Goal: Task Accomplishment & Management: Use online tool/utility

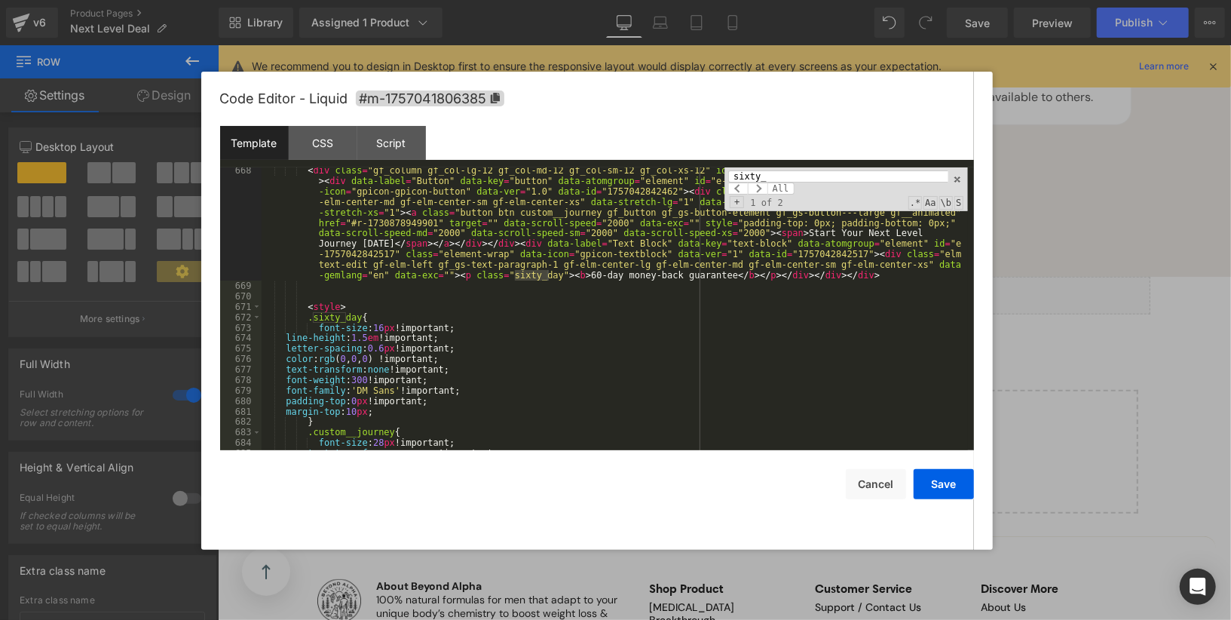
scroll to position [11751, 0]
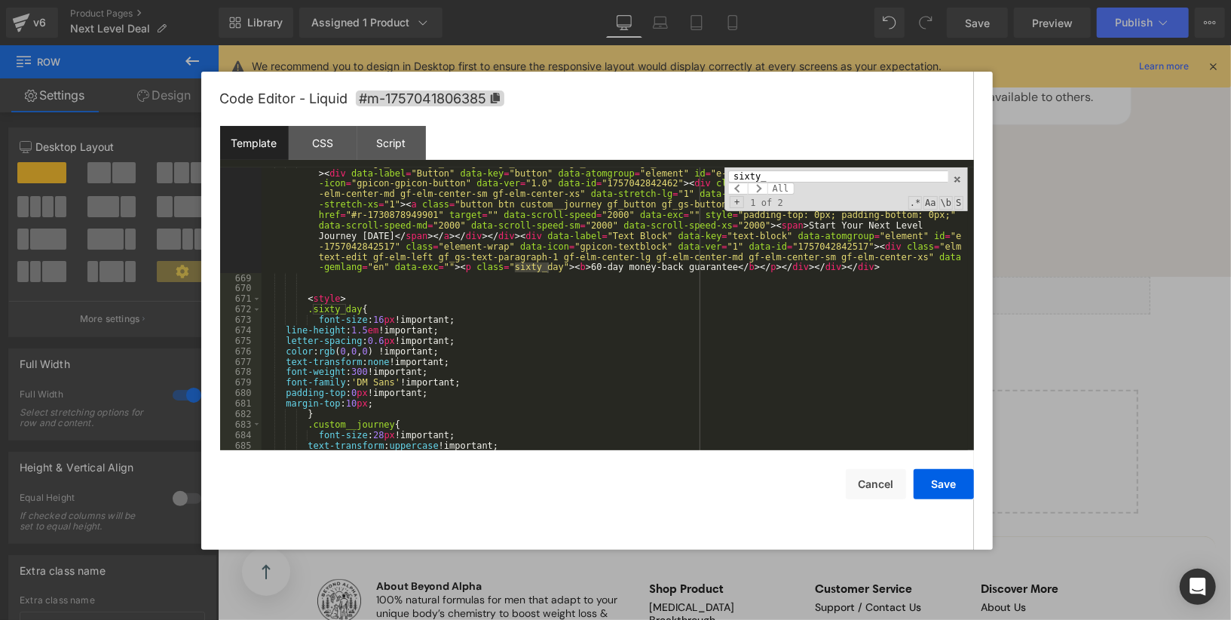
type input "sixty_"
click at [419, 403] on div "< div class = "gf_column gf_col-lg-12 gf_col-md-12 gf_col-sm-12 gf_col-xs-12" i…" at bounding box center [615, 362] width 707 height 409
click at [931, 485] on button "Save" at bounding box center [944, 484] width 60 height 30
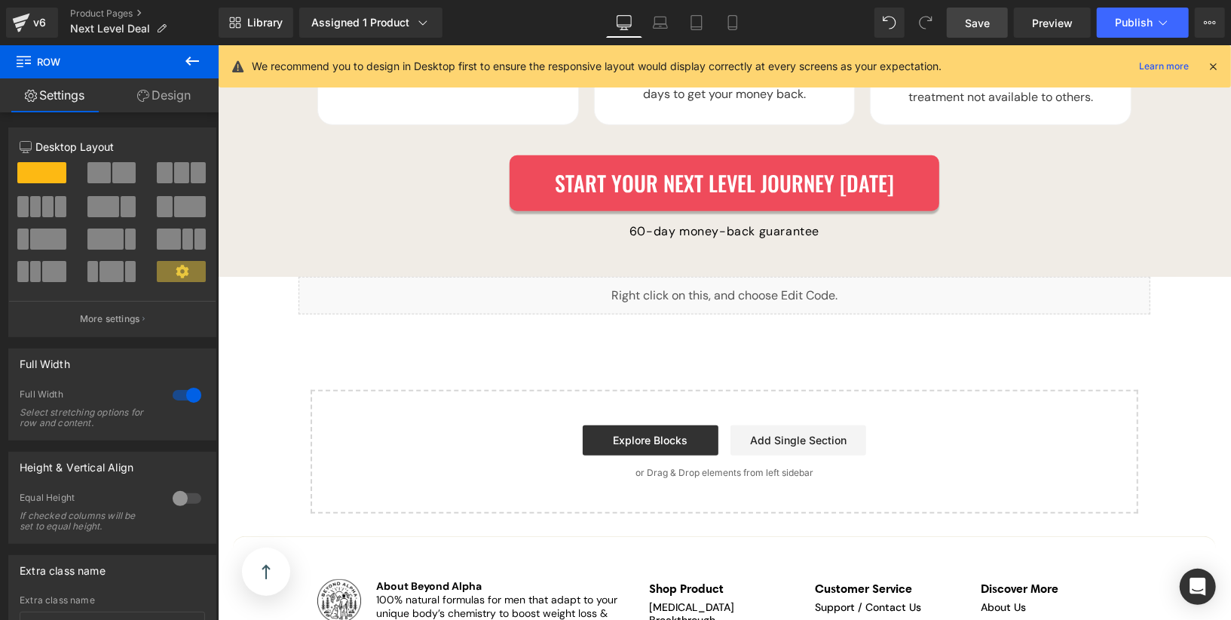
click at [978, 15] on span "Save" at bounding box center [977, 23] width 25 height 16
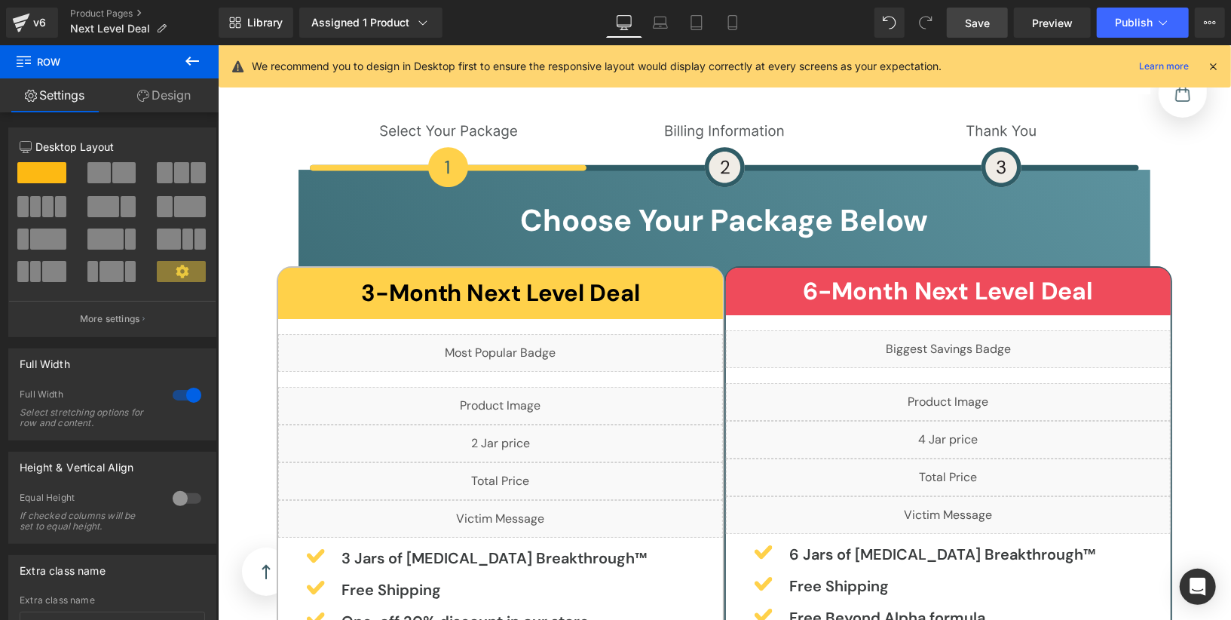
scroll to position [3292, 0]
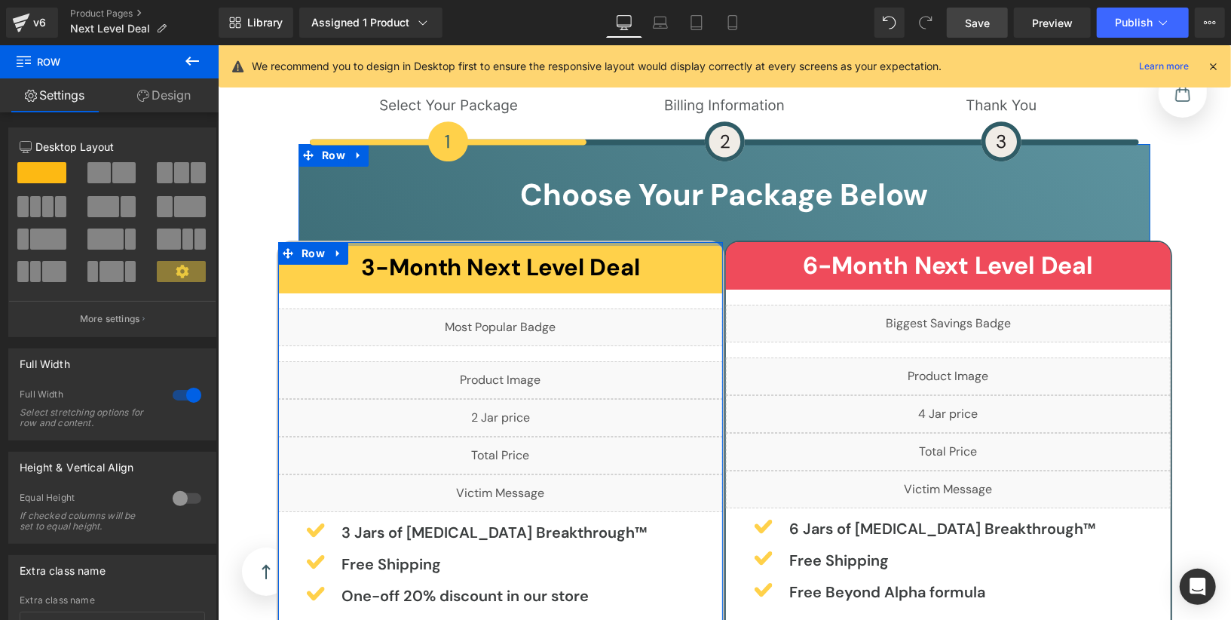
click at [716, 241] on div "3-Month Next Level Deal Heading Row Liquid Liquid Liquid Liquid Liquid Image 3 …" at bounding box center [500, 482] width 448 height 484
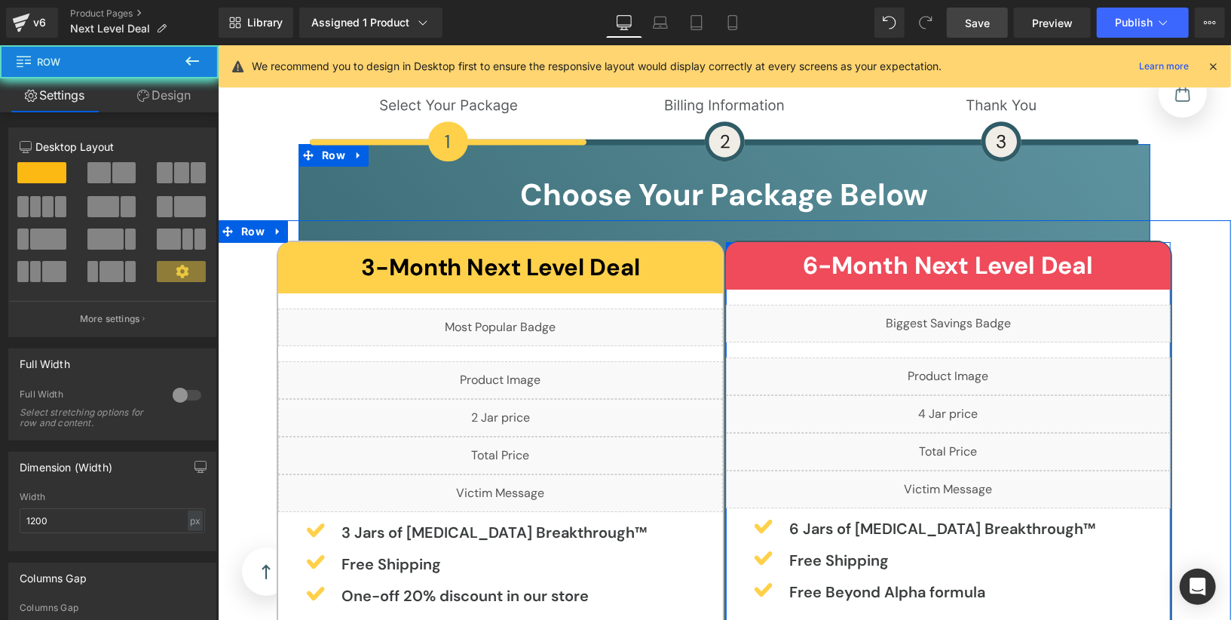
click at [724, 241] on div "6-Month Next Level Deal Heading Row Liquid Liquid Liquid Liquid Liquid Image 6 …" at bounding box center [948, 482] width 448 height 484
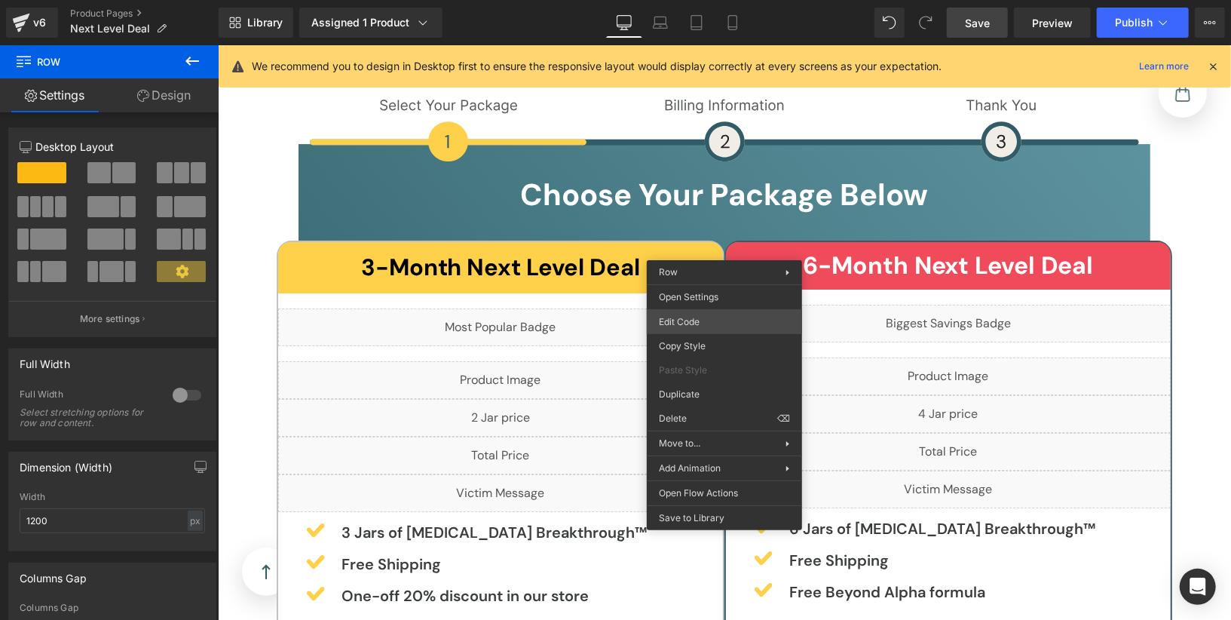
click at [725, 0] on div "Image You are previewing how the will restyle your page. You can not edit Eleme…" at bounding box center [615, 0] width 1231 height 0
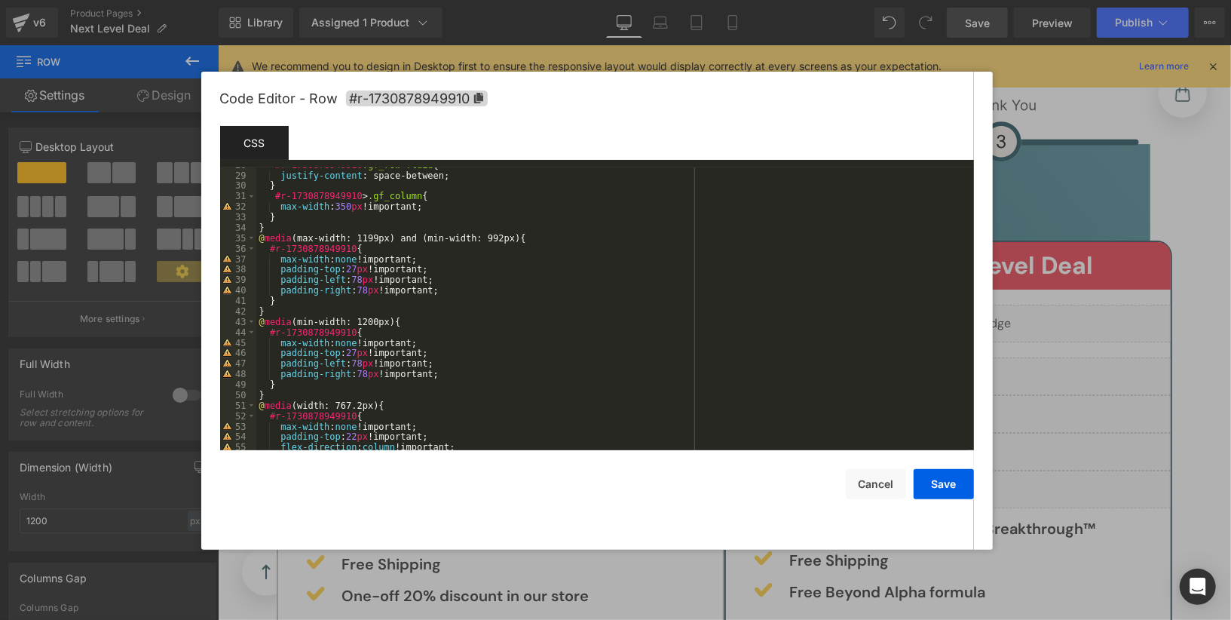
scroll to position [290, 0]
click at [866, 483] on button "Cancel" at bounding box center [876, 484] width 60 height 30
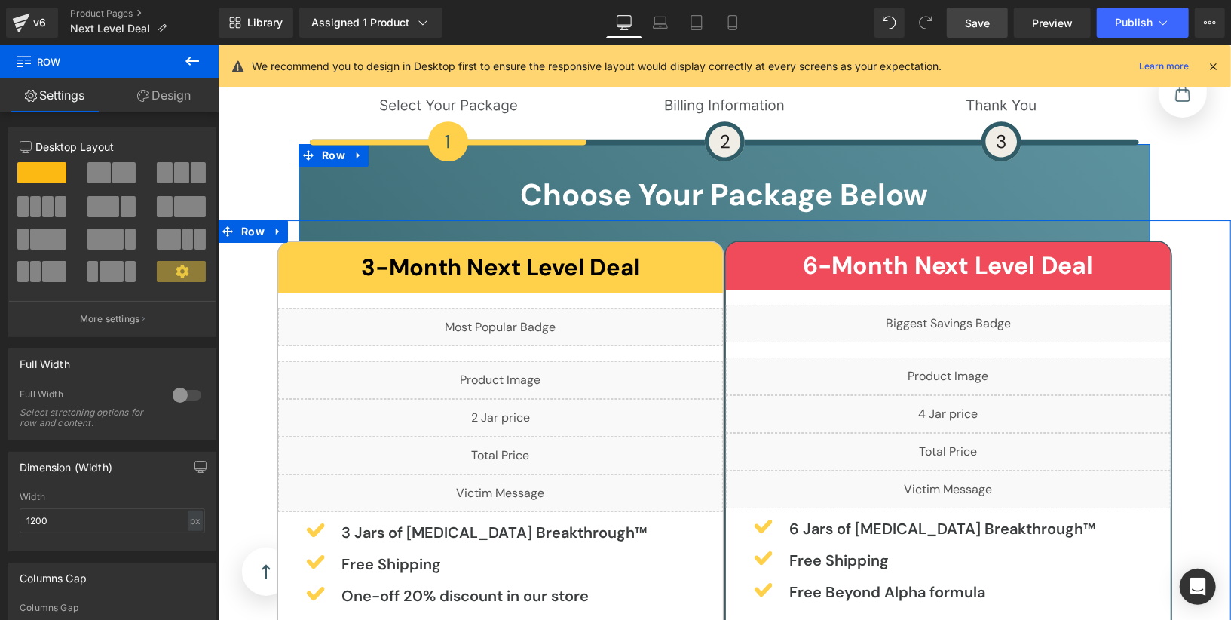
click at [720, 240] on div "3-Month Next Level Deal Heading Row Liquid Liquid Liquid Liquid Liquid Image 3 …" at bounding box center [500, 482] width 448 height 484
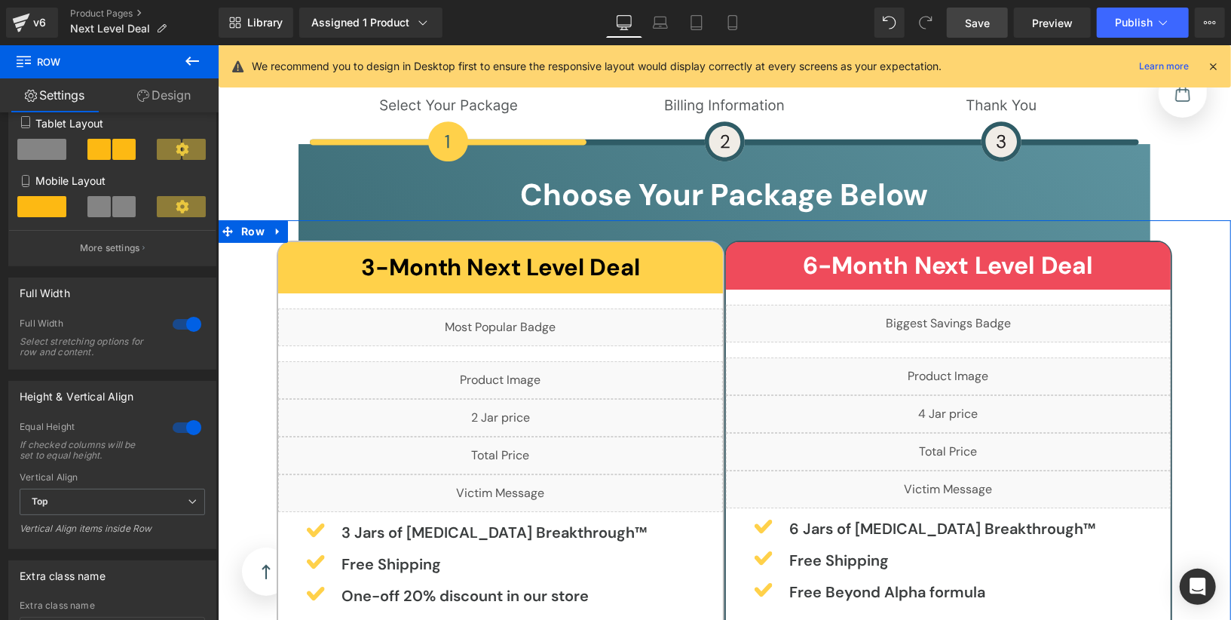
scroll to position [300, 0]
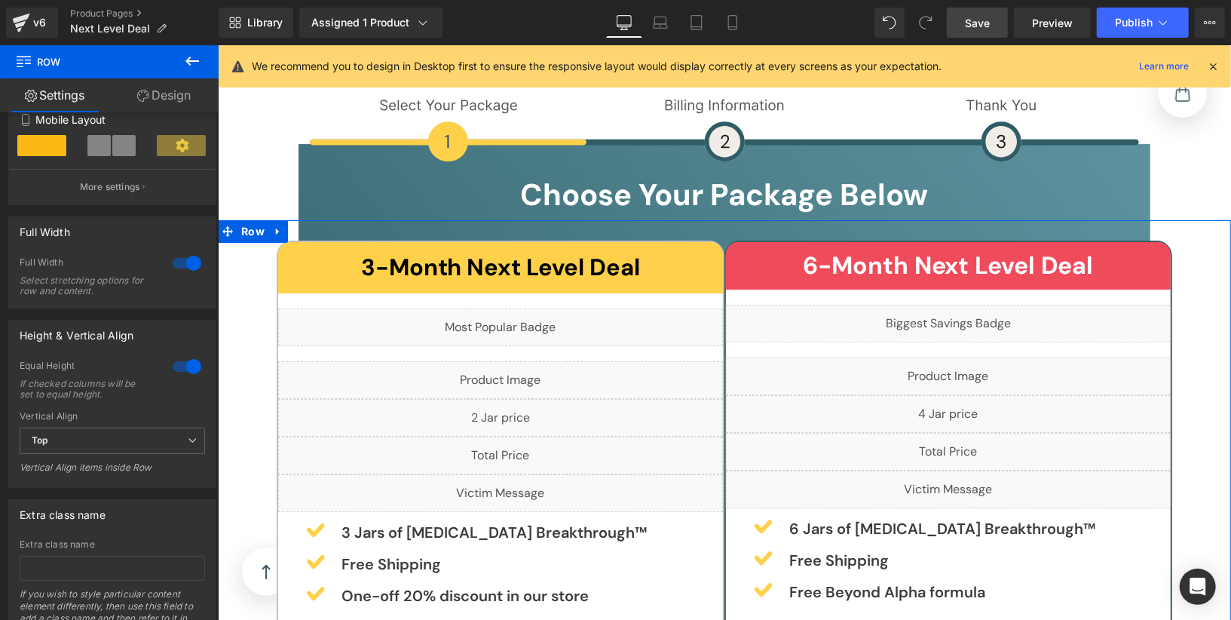
click at [173, 273] on div at bounding box center [187, 263] width 36 height 24
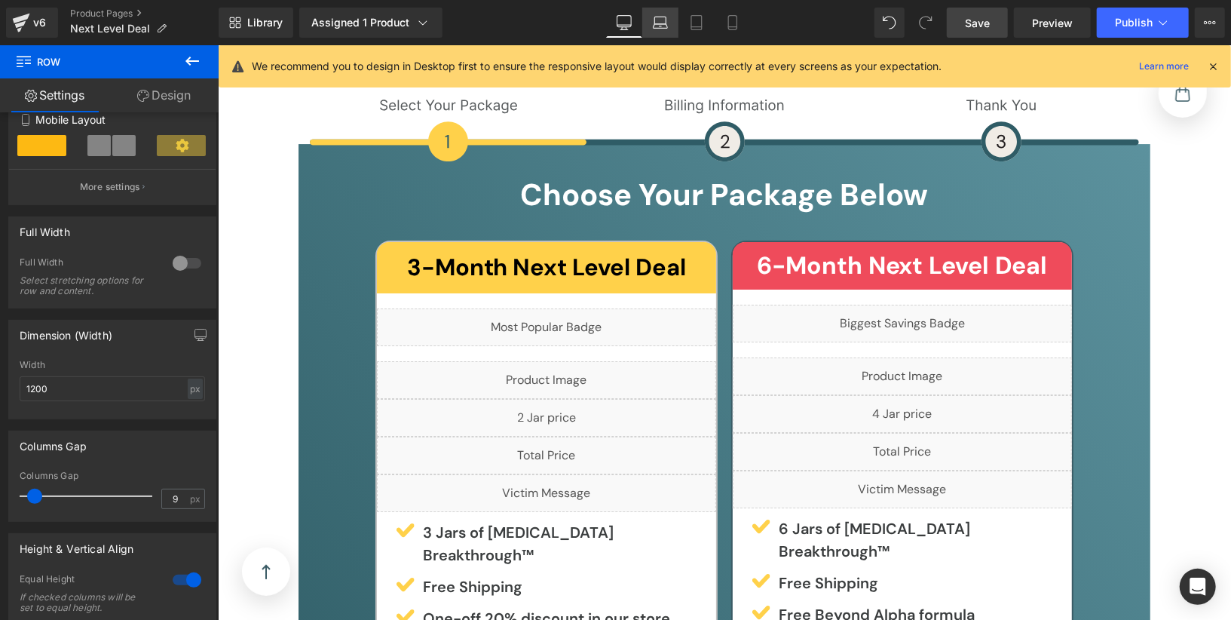
click at [664, 29] on icon at bounding box center [660, 22] width 15 height 15
type input "100"
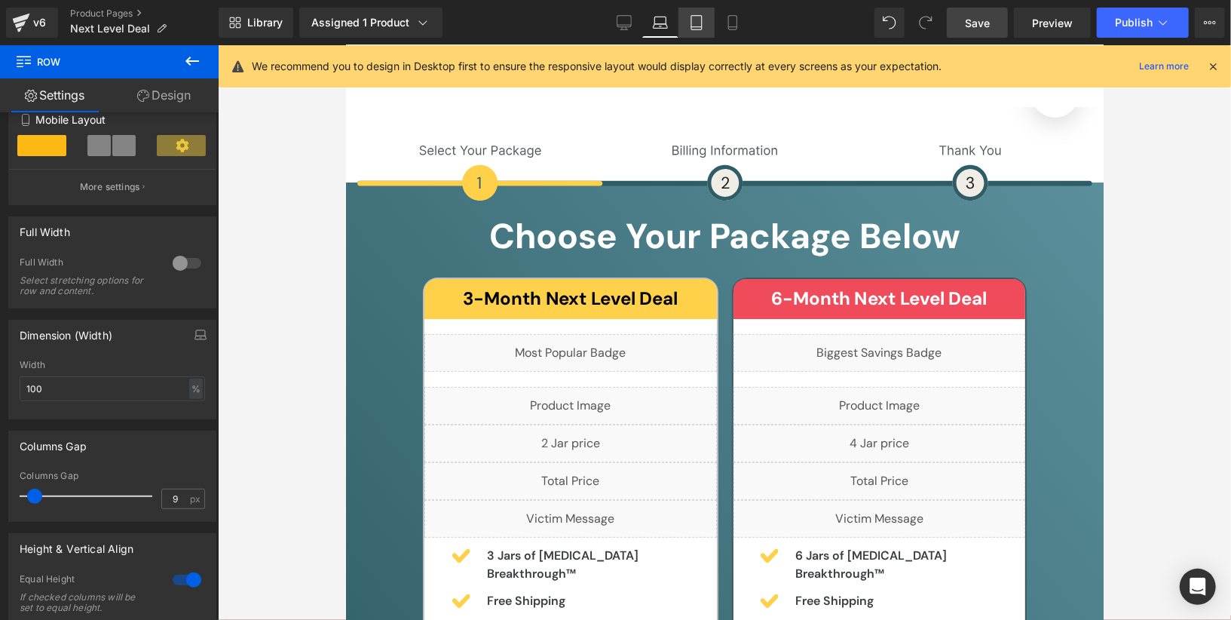
click at [690, 21] on icon at bounding box center [696, 22] width 15 height 15
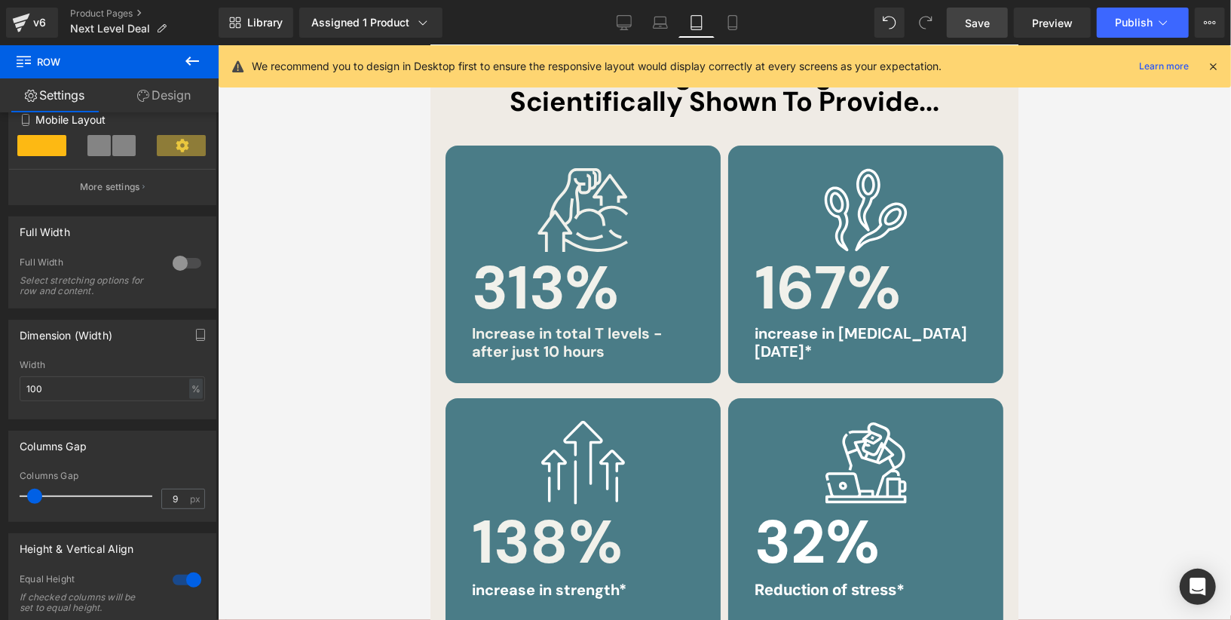
scroll to position [4673, 0]
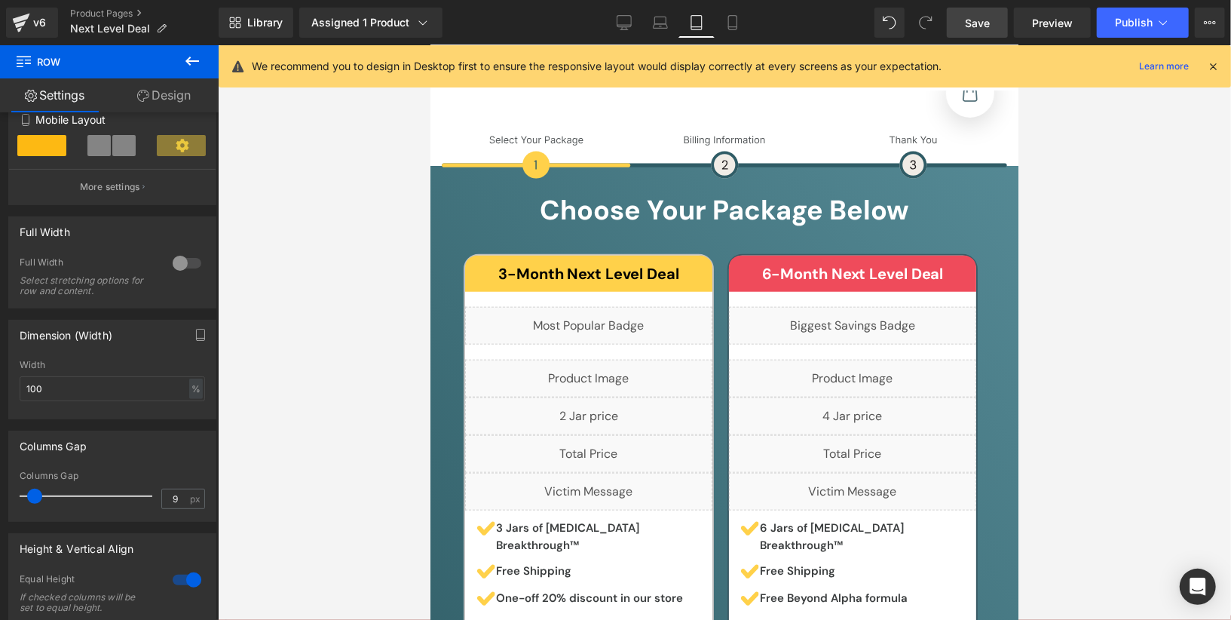
click at [996, 23] on link "Save" at bounding box center [977, 23] width 61 height 30
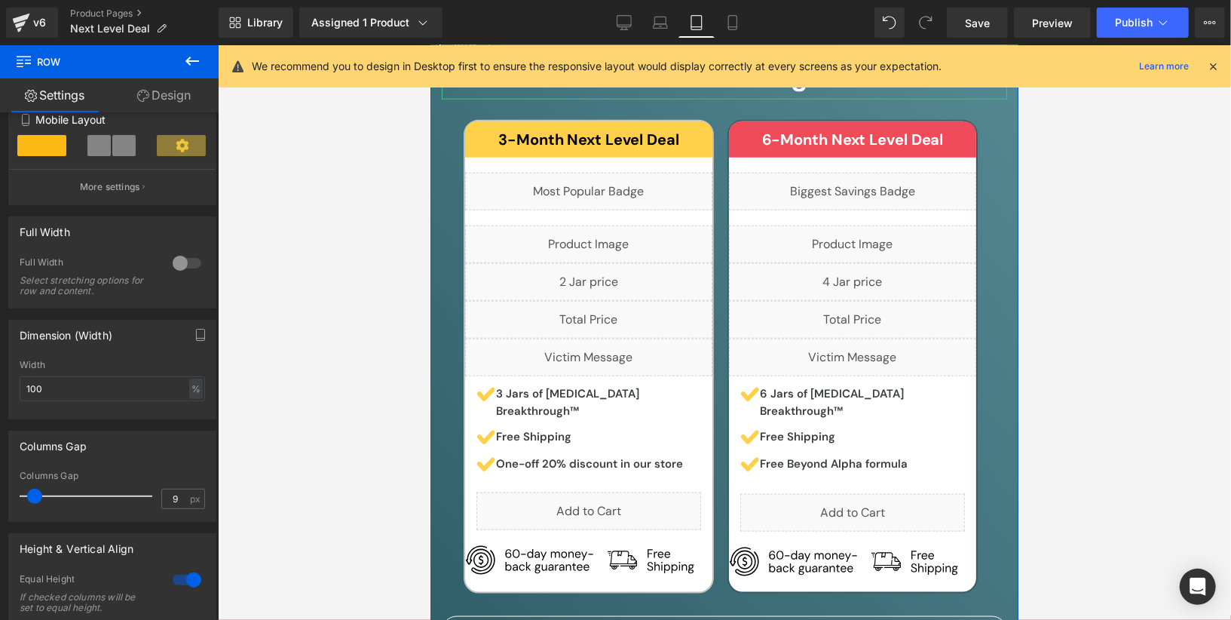
scroll to position [4813, 0]
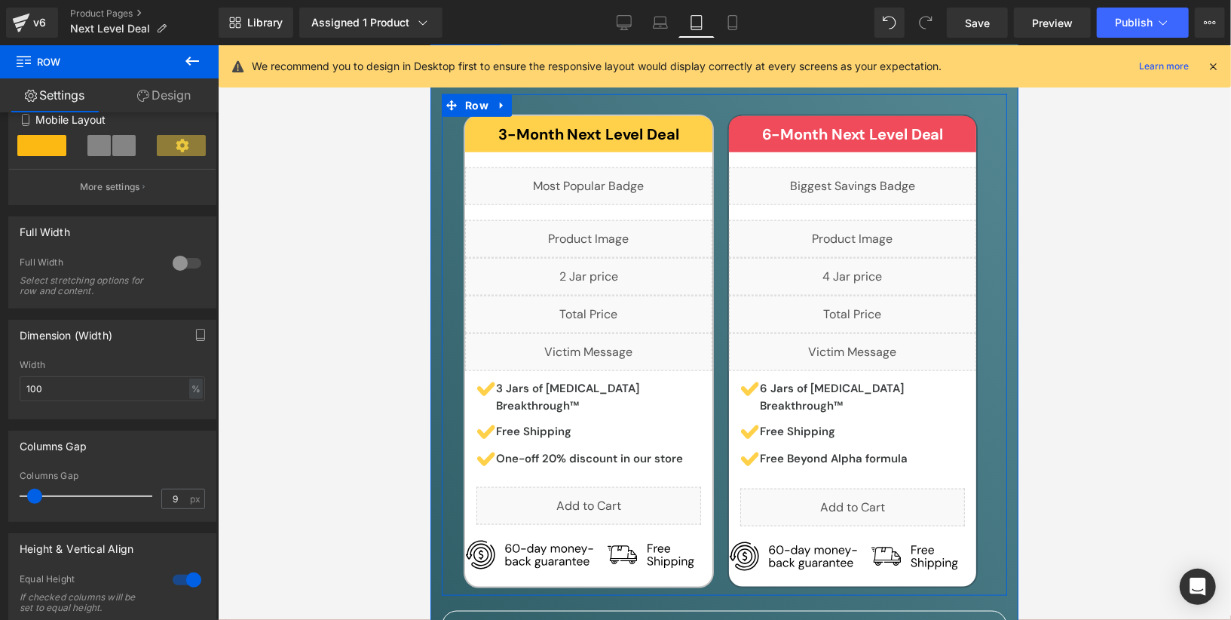
click at [721, 271] on div "6-Month Next Level Deal Heading Row Liquid Liquid Liquid Liquid Liquid Image 6 …" at bounding box center [852, 350] width 264 height 473
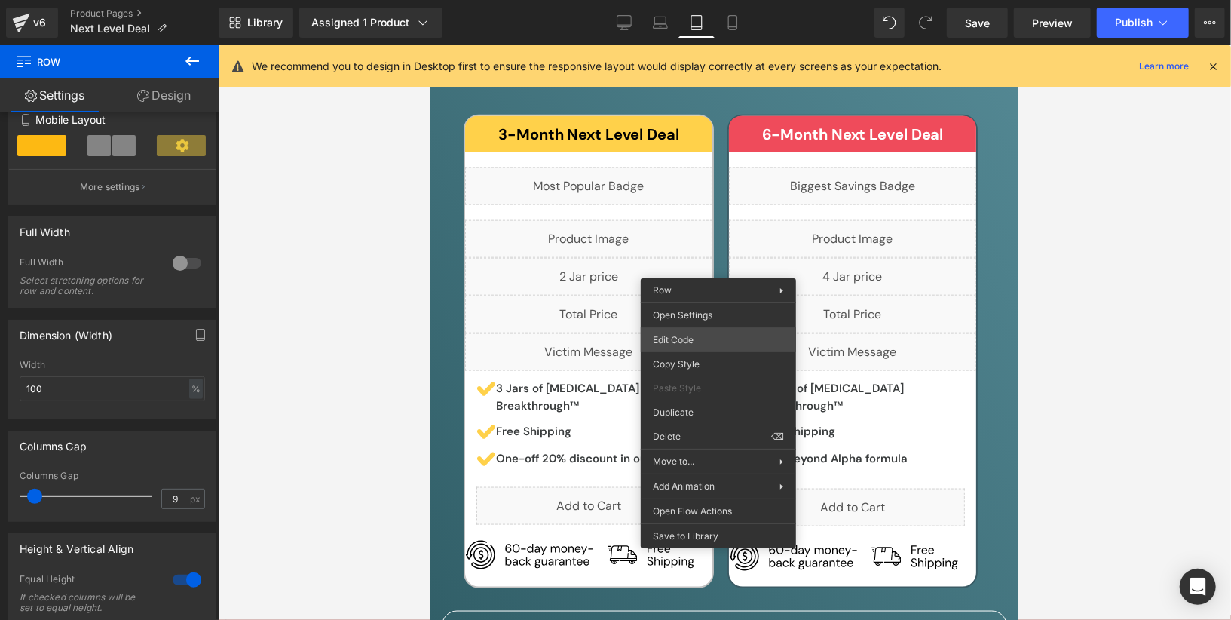
click at [710, 0] on div "Image You are previewing how the will restyle your page. You can not edit Eleme…" at bounding box center [615, 0] width 1231 height 0
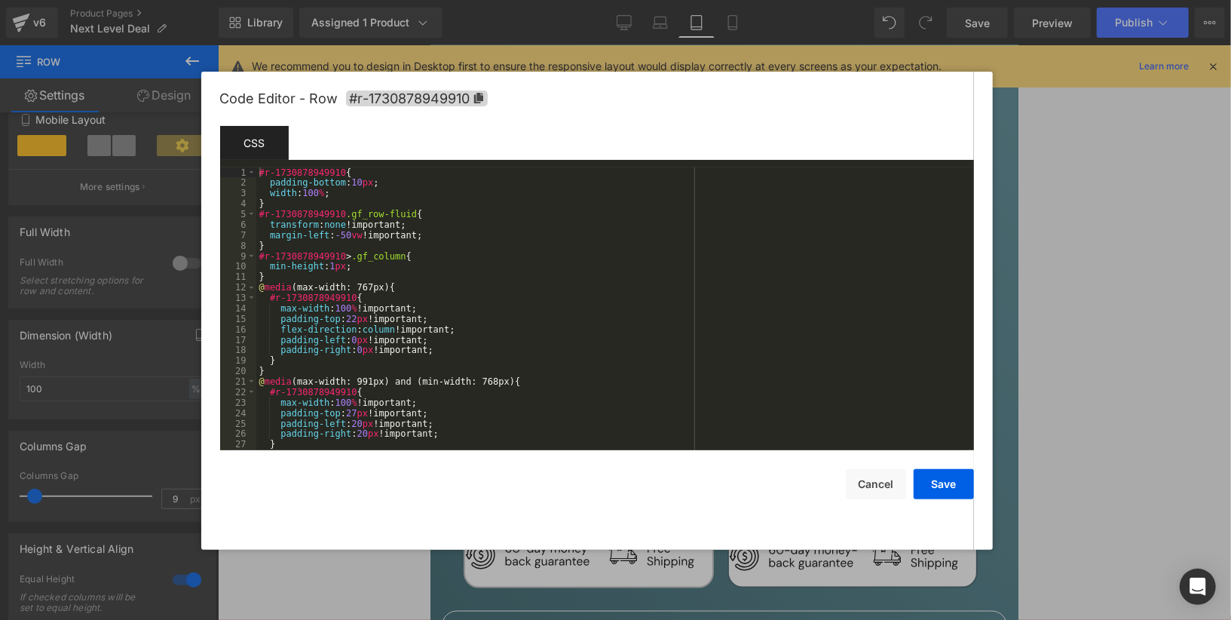
scroll to position [345, 0]
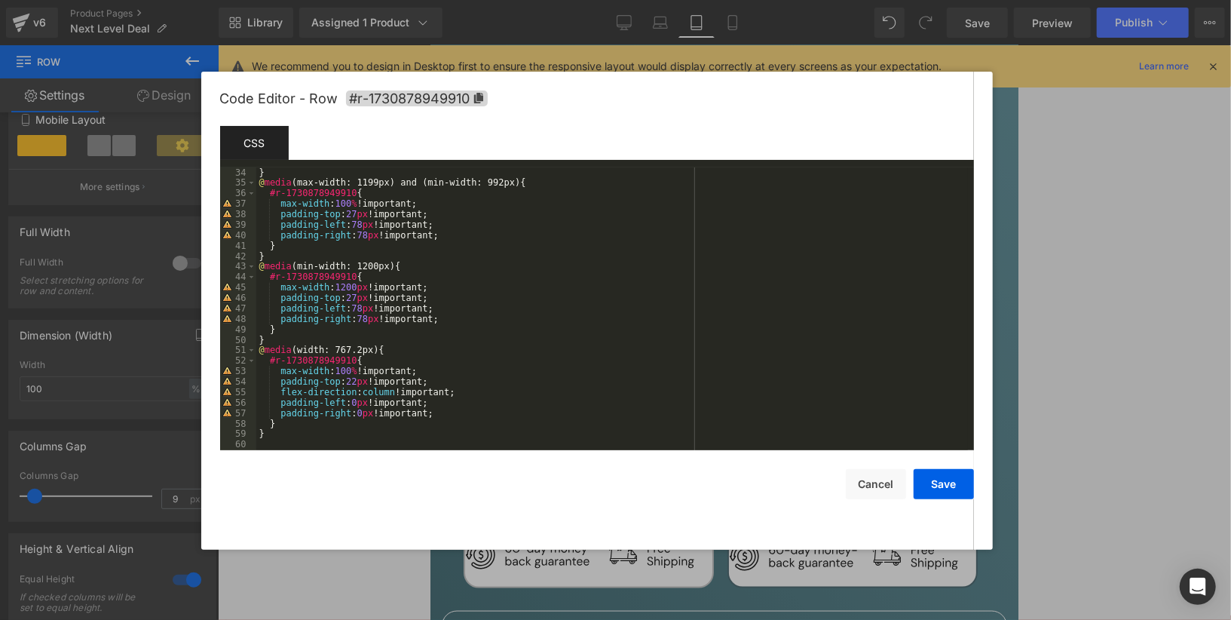
click at [416, 437] on div "} @ media (max-width: 1199px) and (min-width: 992px) { #r-1730878949910 { max-w…" at bounding box center [612, 319] width 712 height 304
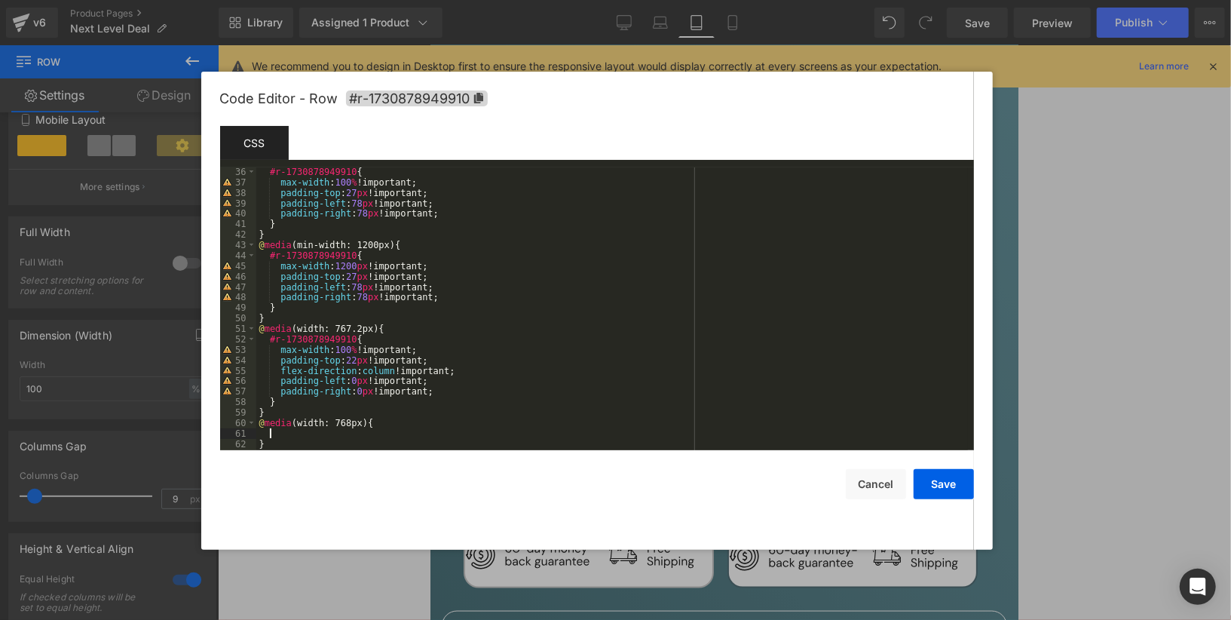
scroll to position [377, 0]
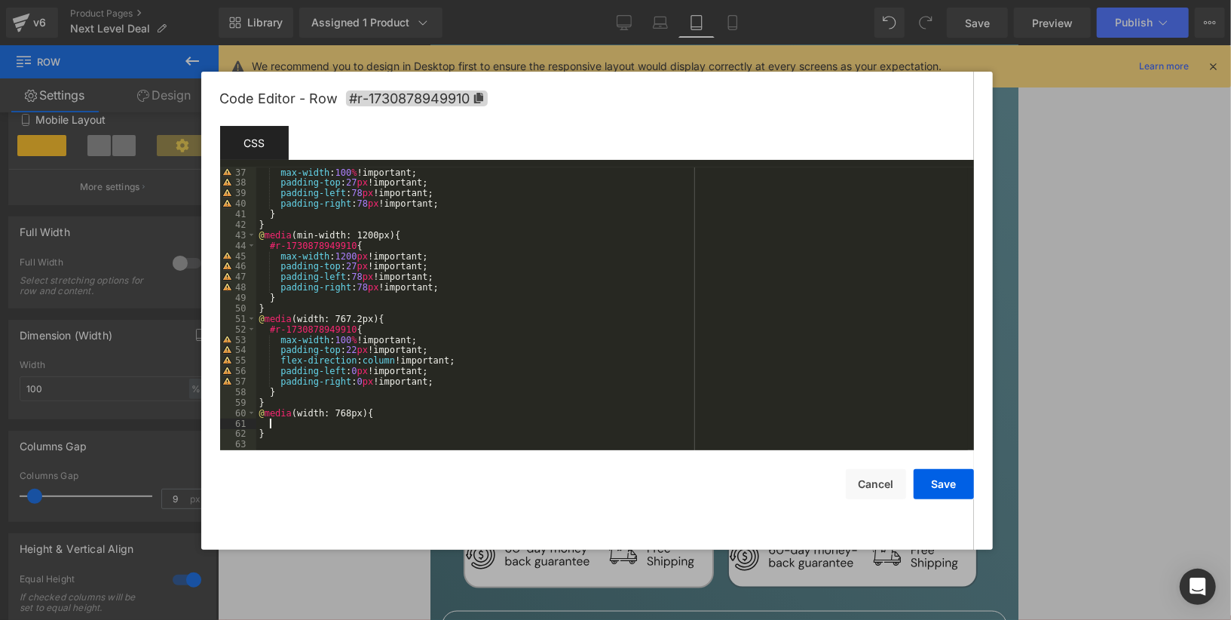
paste textarea
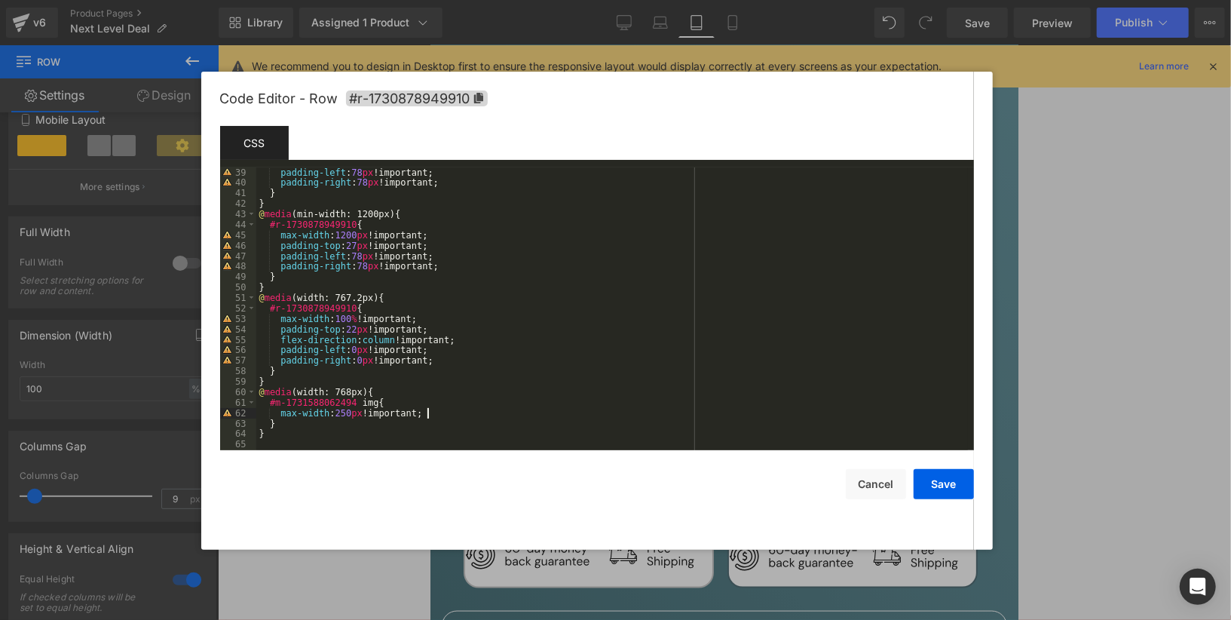
scroll to position [397, 0]
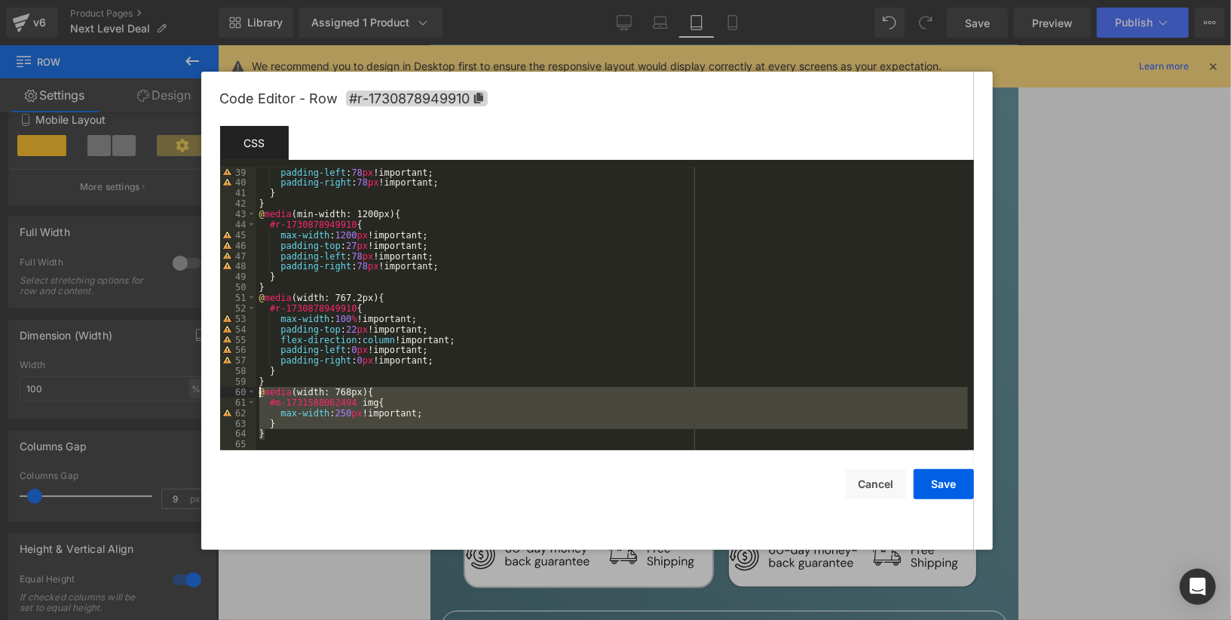
drag, startPoint x: 299, startPoint y: 435, endPoint x: 257, endPoint y: 391, distance: 60.8
click at [257, 391] on div "padding-left : 78 px !important; padding-right : 78 px !important; } } @ media …" at bounding box center [612, 319] width 712 height 304
click at [928, 485] on button "Save" at bounding box center [944, 484] width 60 height 30
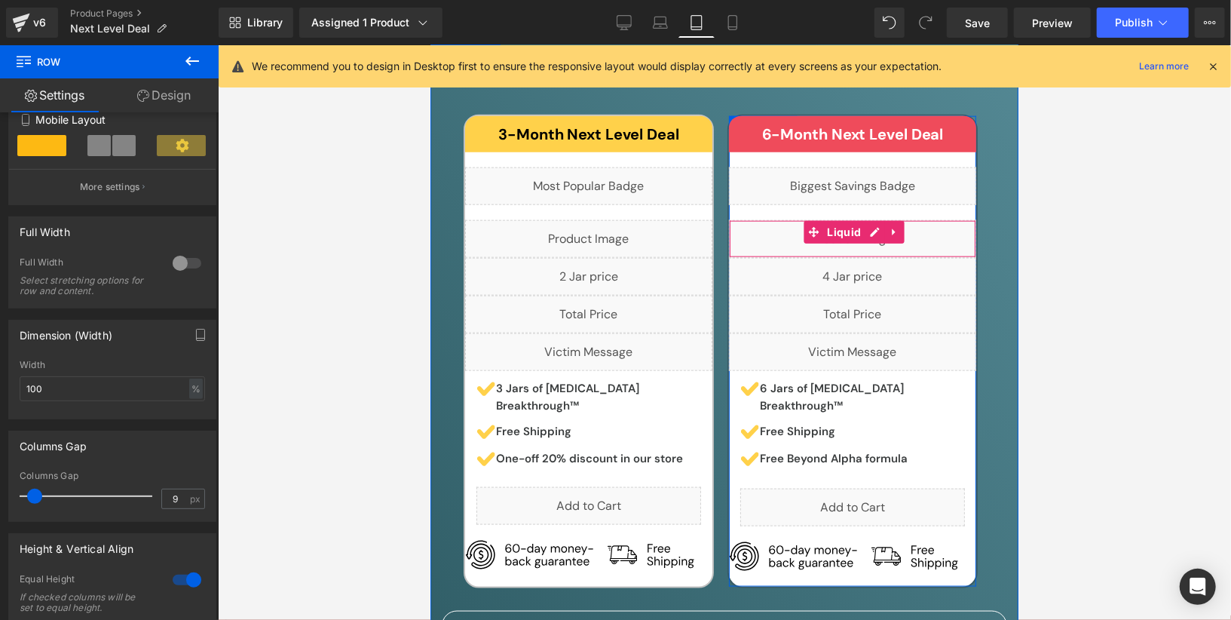
click at [873, 219] on div "Liquid" at bounding box center [851, 238] width 247 height 38
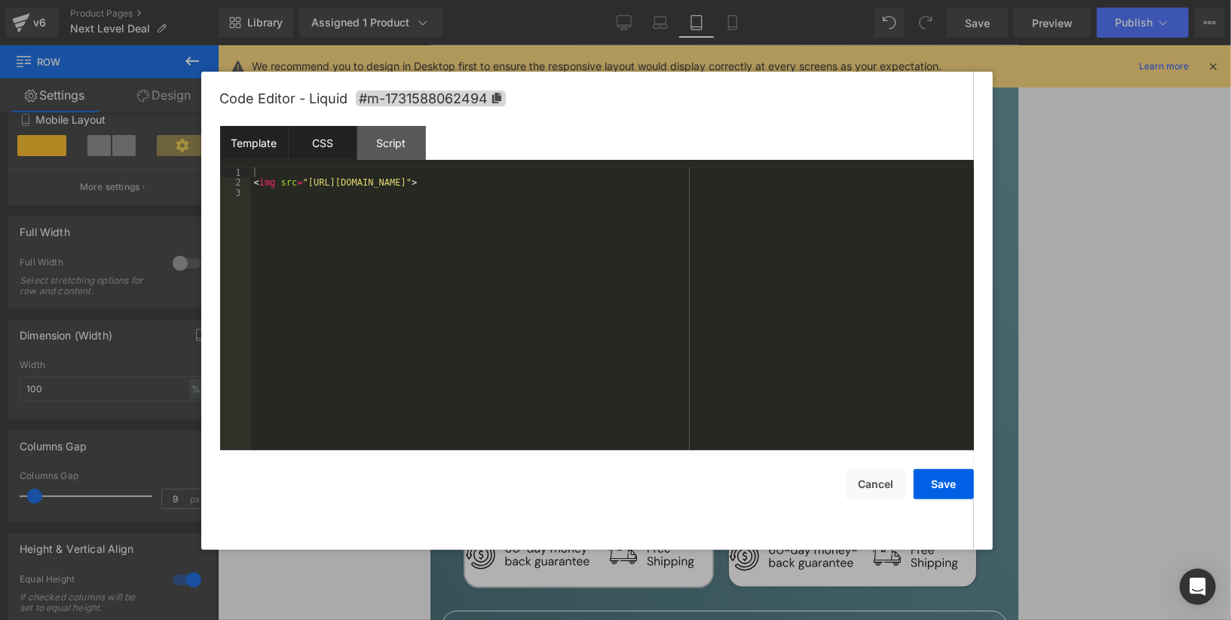
click at [325, 131] on div "CSS" at bounding box center [323, 143] width 69 height 34
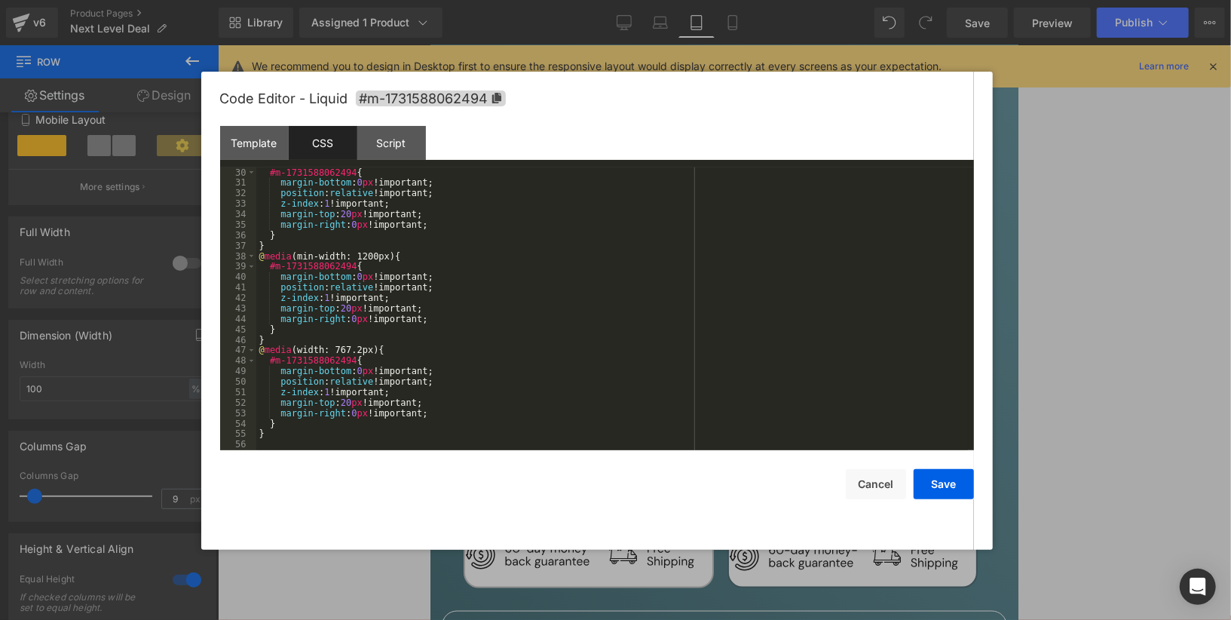
scroll to position [303, 0]
click at [394, 440] on div "#m-1731588062494 { margin-bottom : 0 px !important; position : relative !import…" at bounding box center [612, 319] width 712 height 304
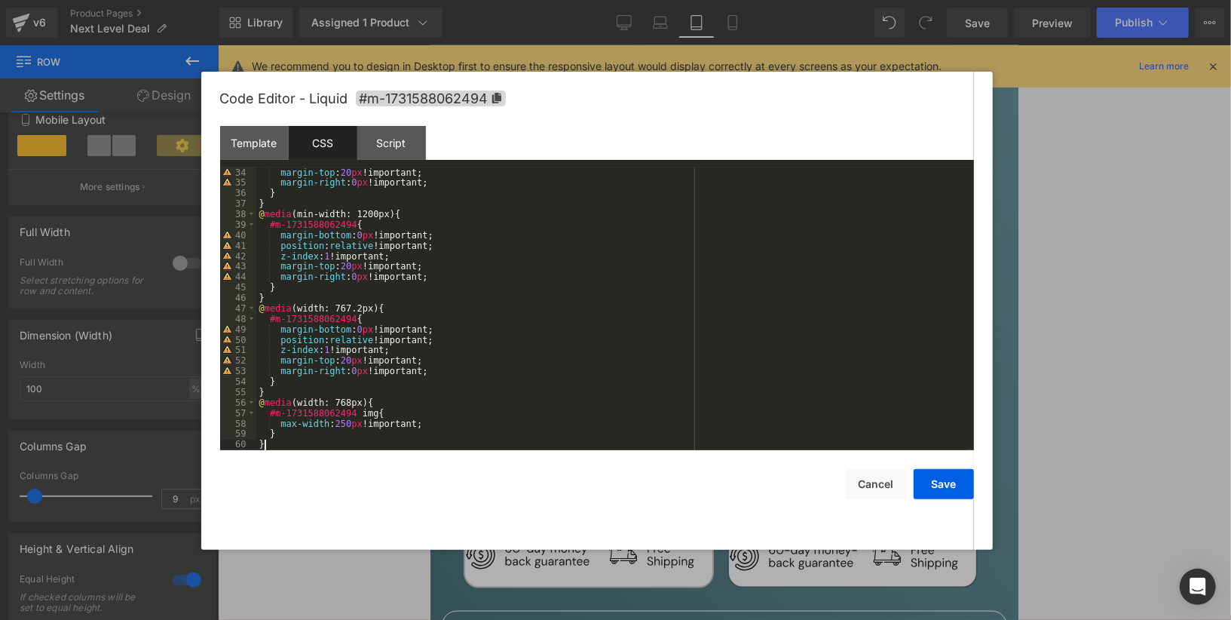
scroll to position [345, 0]
click at [927, 483] on button "Save" at bounding box center [944, 484] width 60 height 30
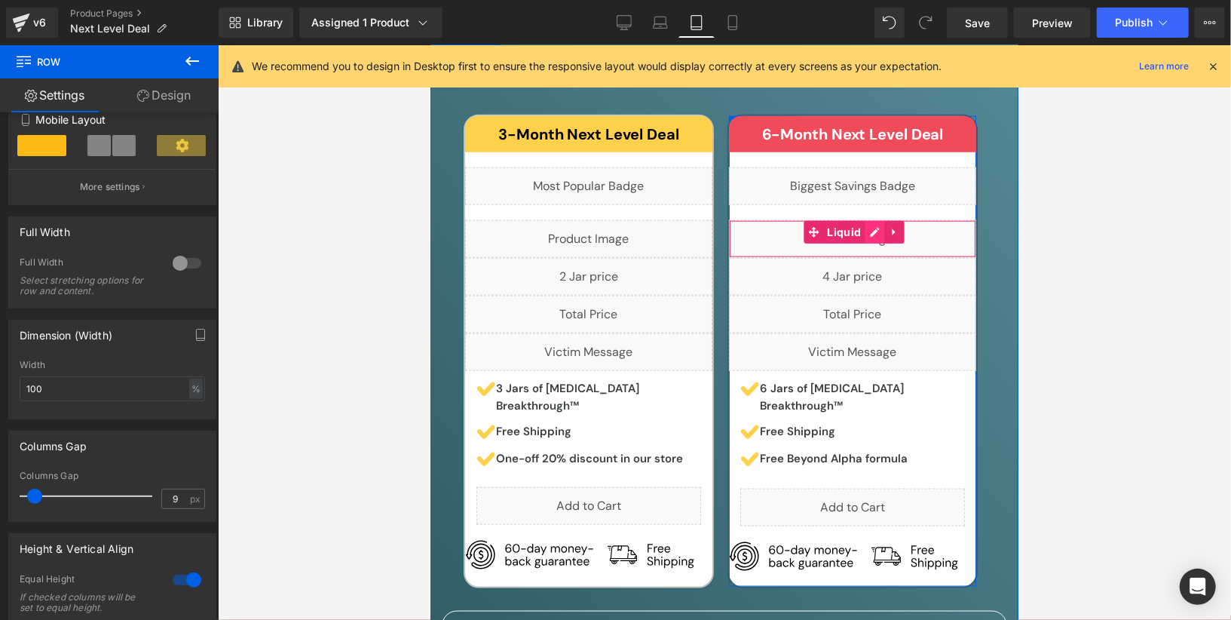
click at [875, 219] on div "Liquid" at bounding box center [851, 238] width 247 height 38
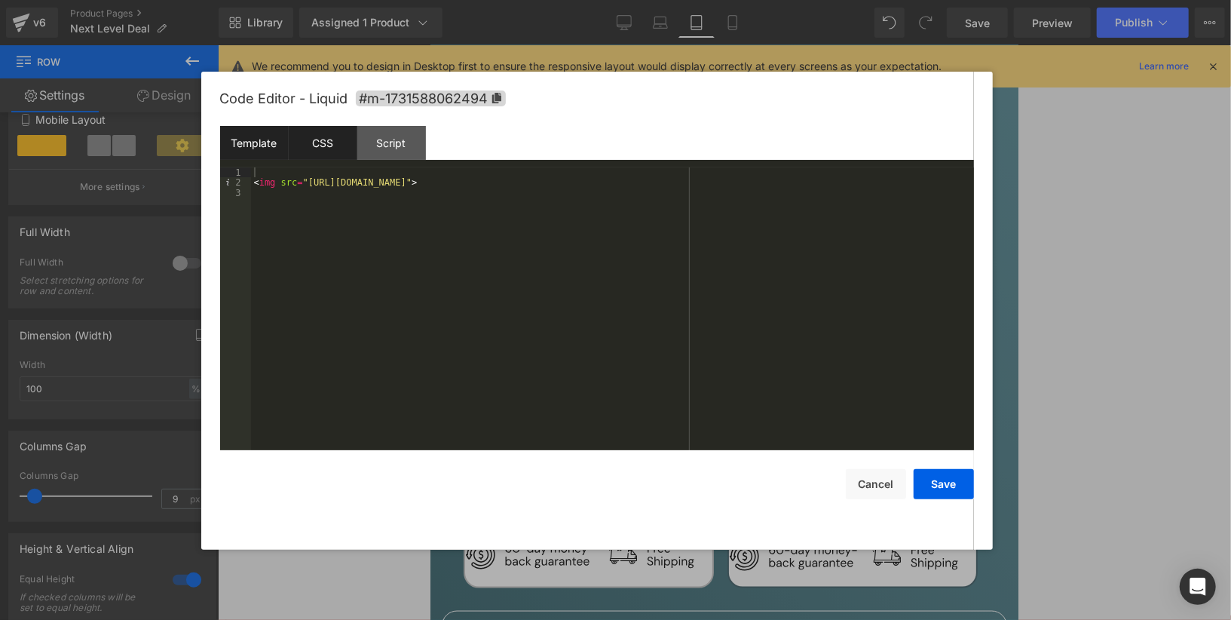
click at [328, 147] on div "CSS" at bounding box center [323, 143] width 69 height 34
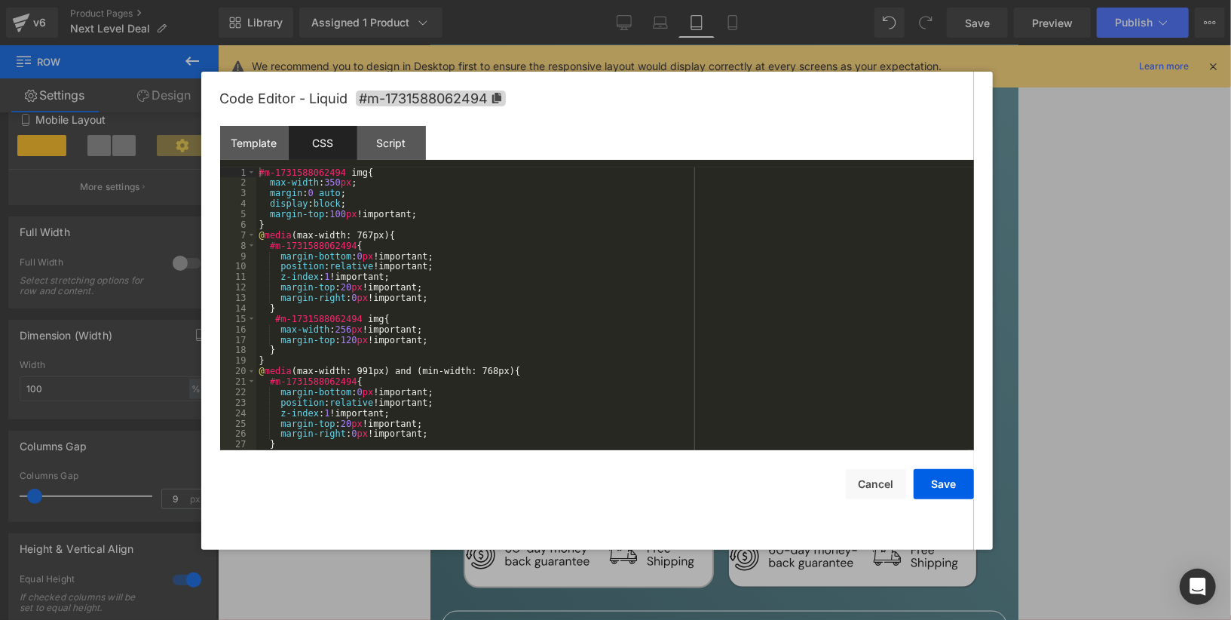
scroll to position [356, 0]
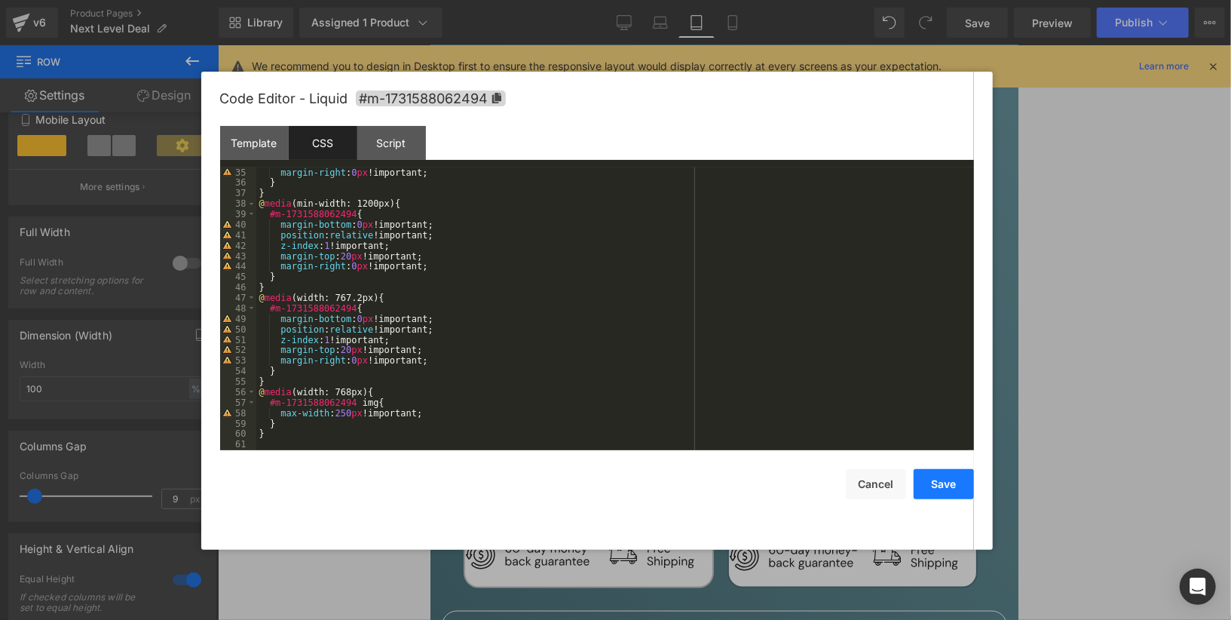
click at [931, 480] on button "Save" at bounding box center [944, 484] width 60 height 30
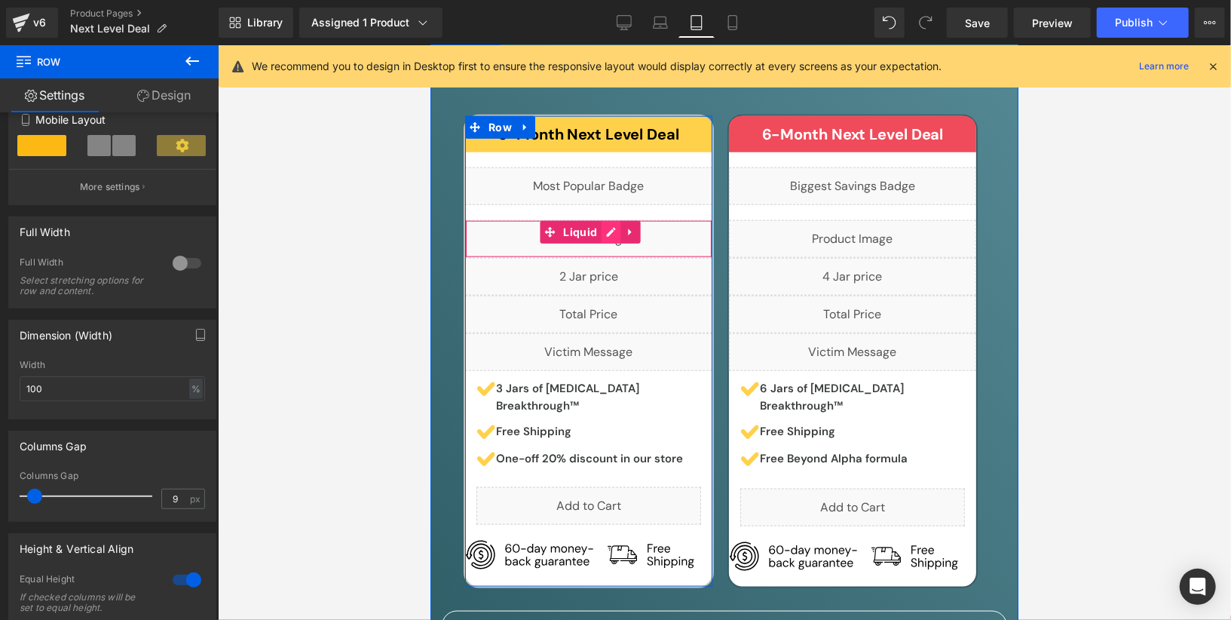
click at [613, 219] on div "Liquid" at bounding box center [588, 238] width 247 height 38
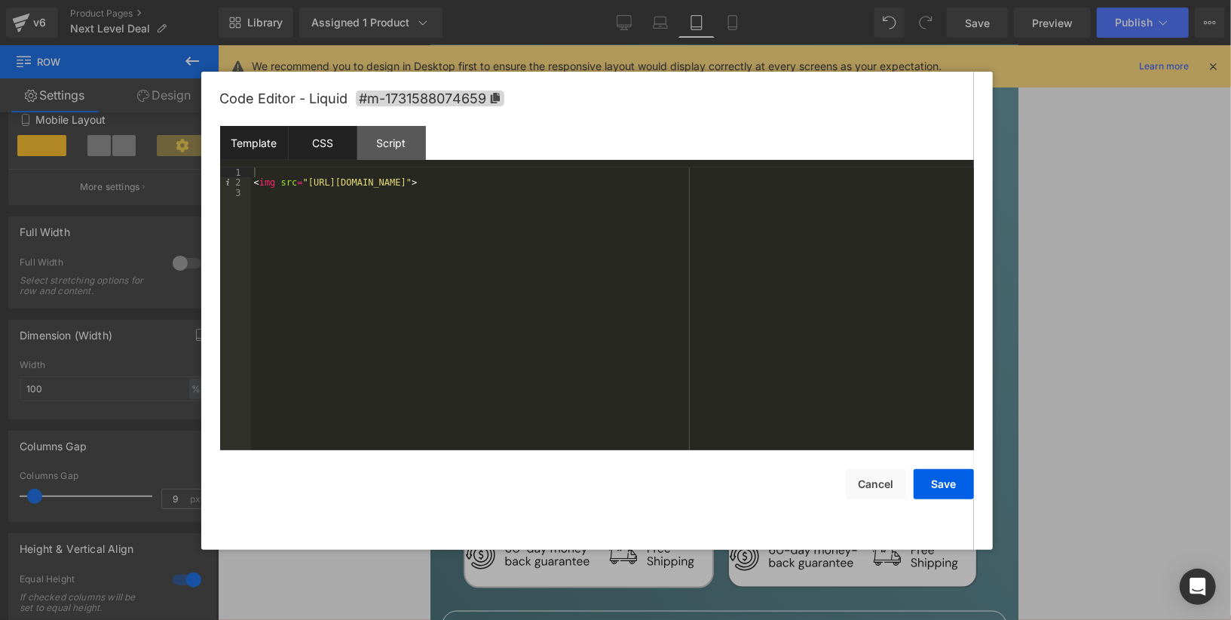
click at [342, 149] on div "CSS" at bounding box center [323, 143] width 69 height 34
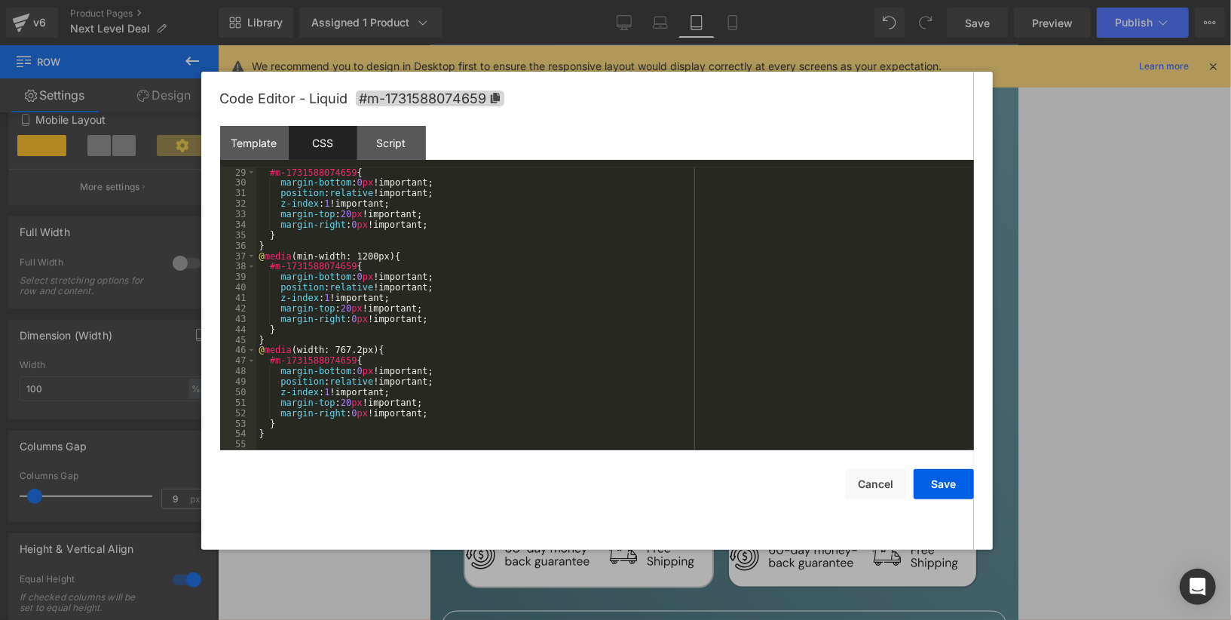
scroll to position [293, 0]
click at [420, 435] on div "#m-1731588074659 { margin-bottom : 0 px !important; position : relative !import…" at bounding box center [612, 319] width 712 height 304
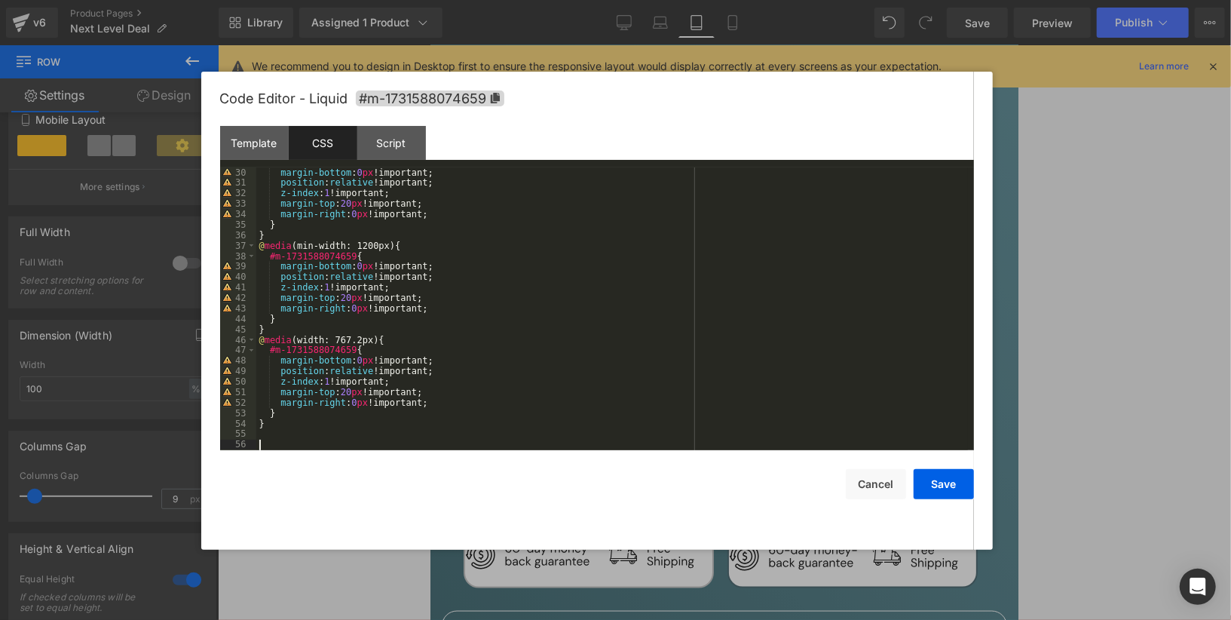
scroll to position [303, 0]
paste textarea
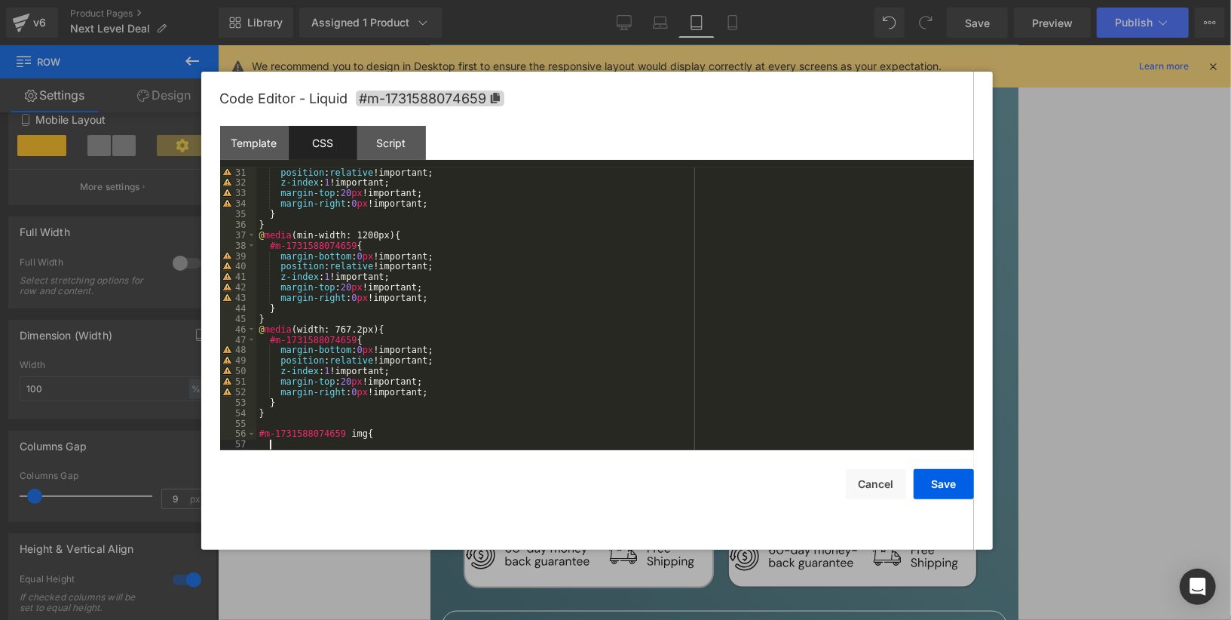
scroll to position [314, 0]
click at [387, 419] on div "position : relative !important; z-index : 1 !important; margin-top : 20 px !imp…" at bounding box center [612, 319] width 712 height 304
click at [351, 422] on div "position : relative !important; z-index : 1 !important; margin-top : 20 px !imp…" at bounding box center [612, 319] width 712 height 304
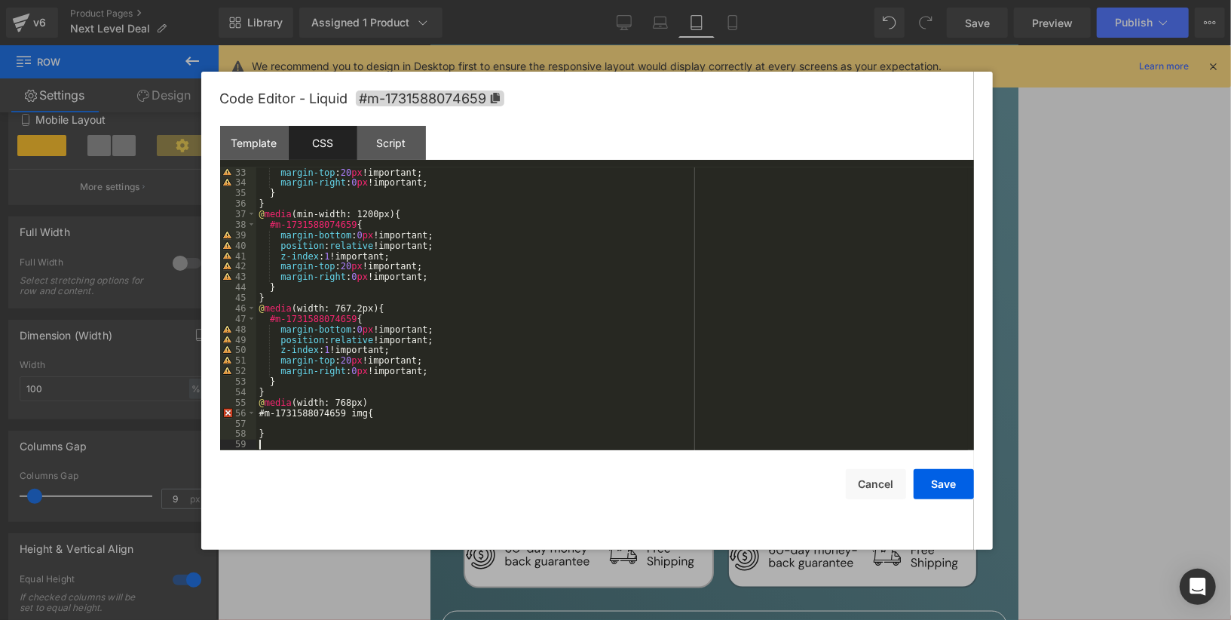
scroll to position [335, 0]
click at [941, 477] on button "Save" at bounding box center [944, 484] width 60 height 30
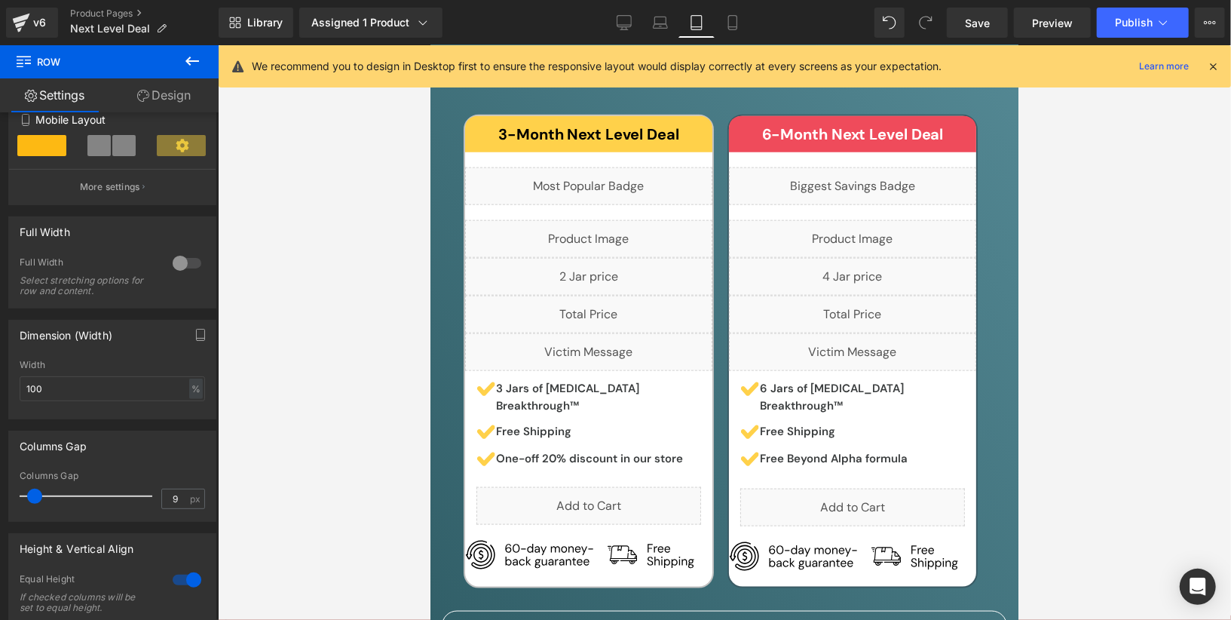
click at [962, 38] on div "Library Assigned 1 Product Product Preview [MEDICAL_DATA] Breakthrough Manage a…" at bounding box center [725, 22] width 1013 height 45
click at [970, 27] on span "Save" at bounding box center [977, 23] width 25 height 16
click at [1111, 23] on button "Publish" at bounding box center [1143, 23] width 92 height 30
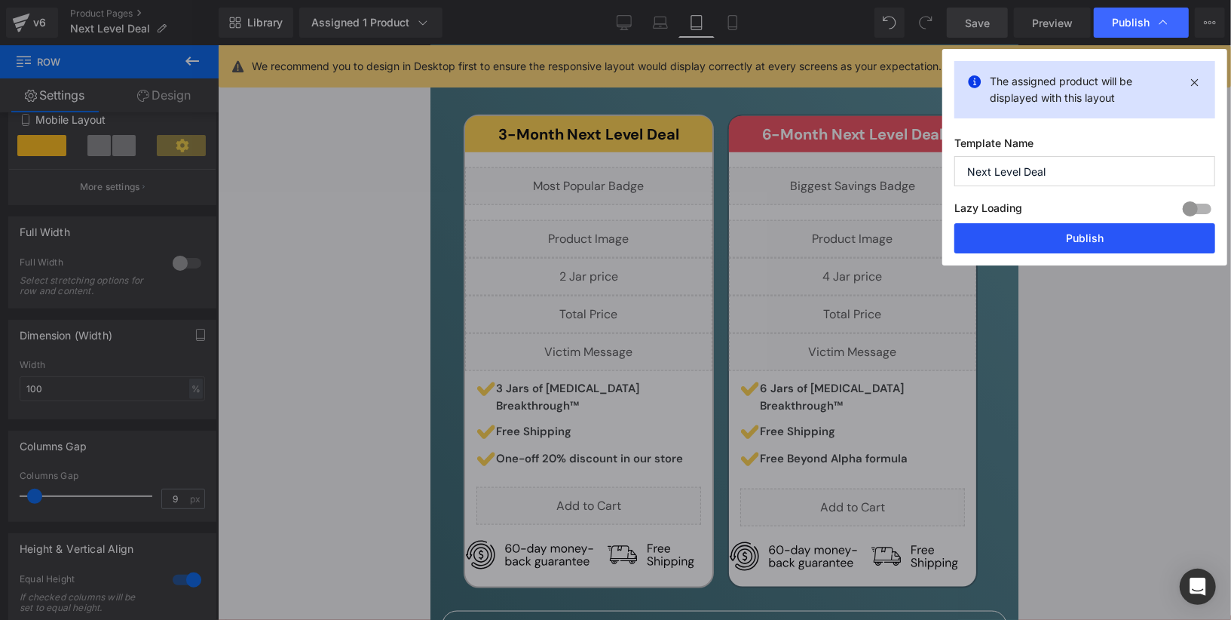
click at [1050, 227] on button "Publish" at bounding box center [1085, 238] width 261 height 30
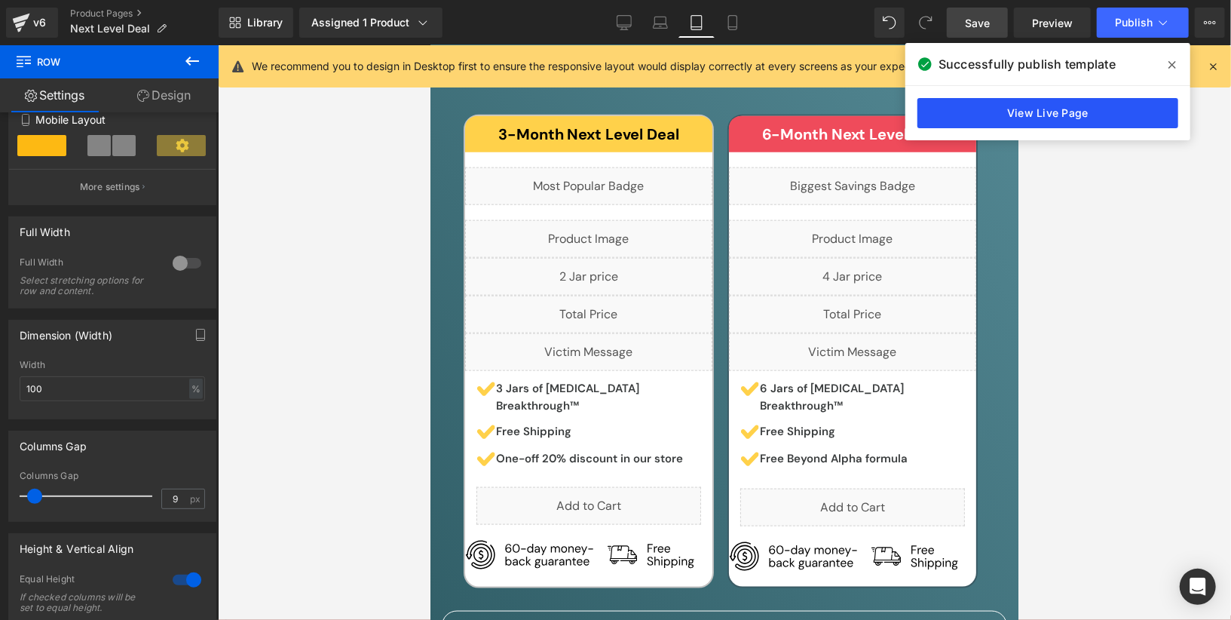
click at [1056, 104] on link "View Live Page" at bounding box center [1048, 113] width 261 height 30
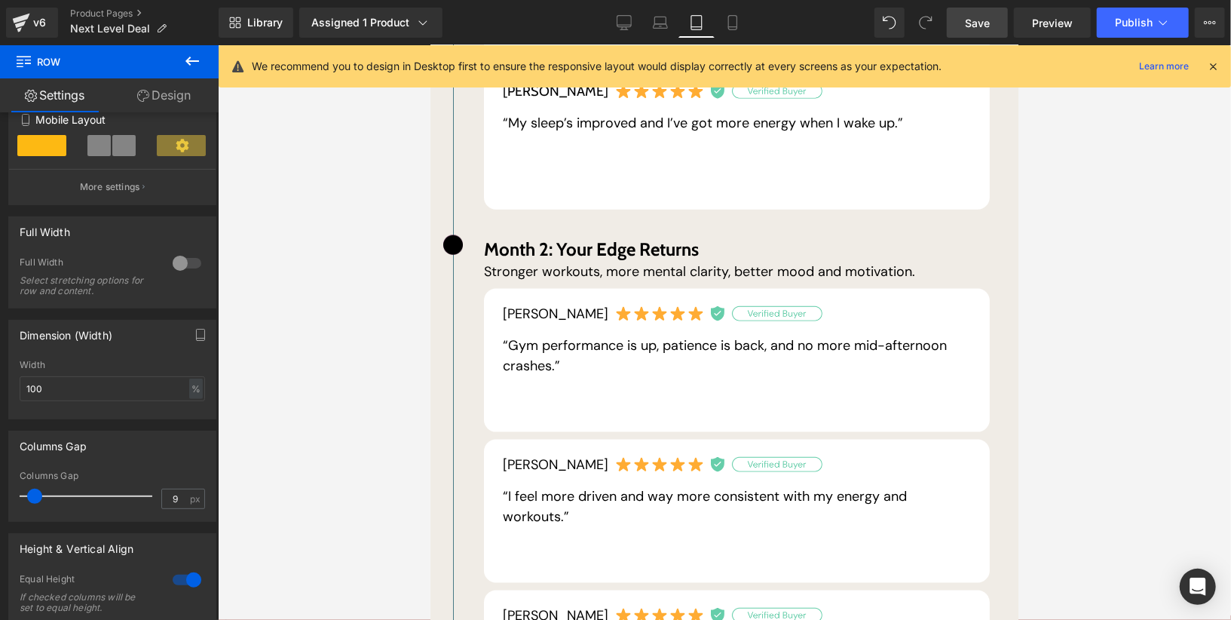
scroll to position [0, 0]
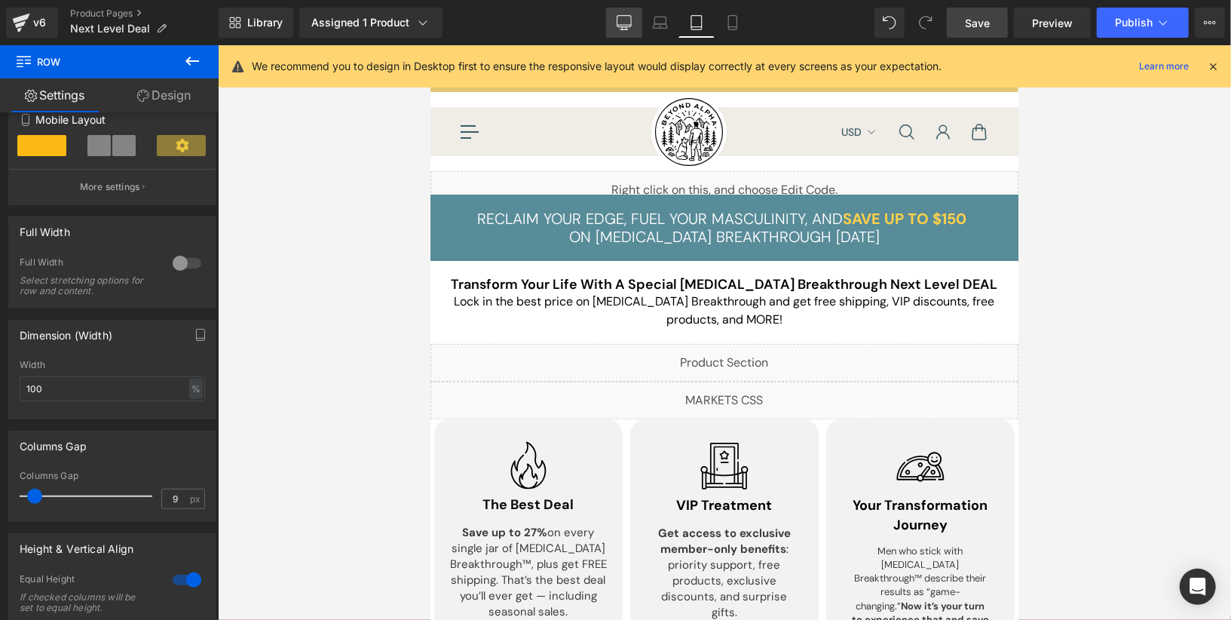
click at [620, 26] on icon at bounding box center [624, 21] width 14 height 11
type input "1200"
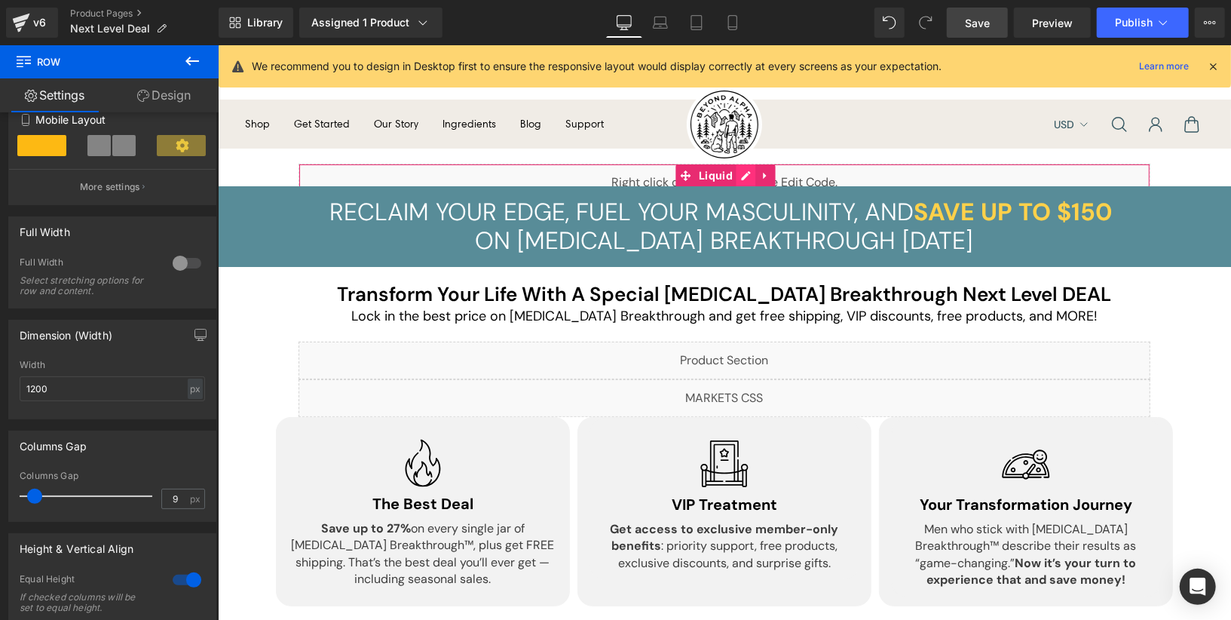
click at [750, 173] on div "Liquid" at bounding box center [724, 182] width 852 height 38
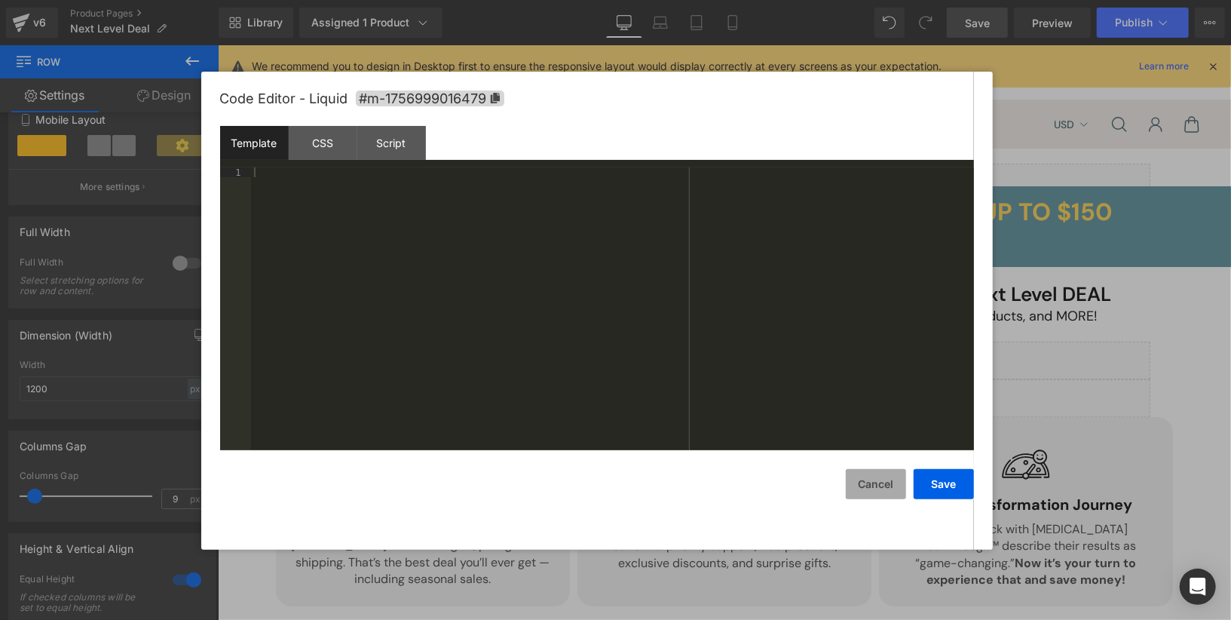
click at [876, 483] on button "Cancel" at bounding box center [876, 484] width 60 height 30
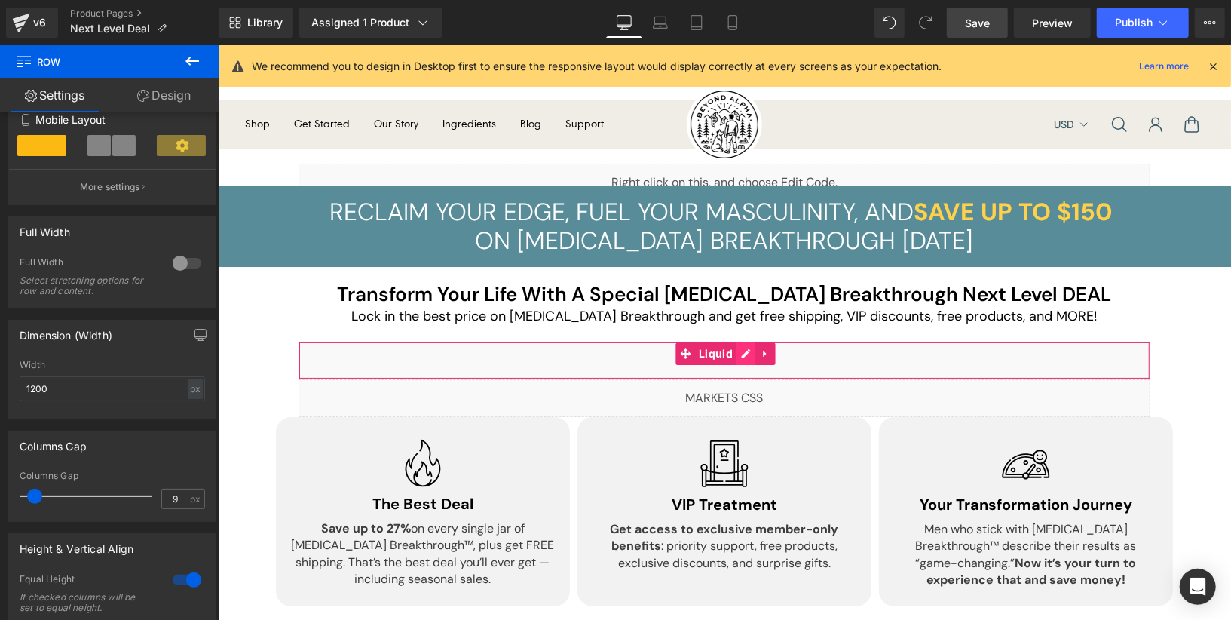
click at [747, 356] on div "Liquid" at bounding box center [724, 360] width 852 height 38
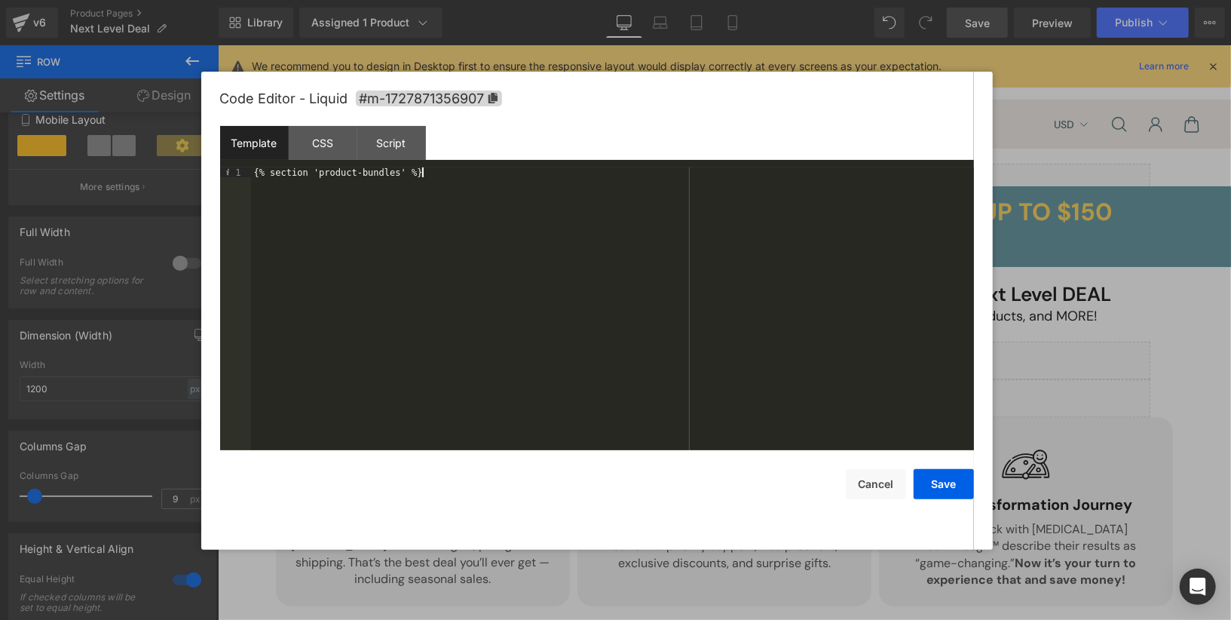
click at [484, 177] on div "{% section 'product-bundles' %}" at bounding box center [612, 319] width 723 height 304
click at [328, 158] on div "CSS" at bounding box center [323, 143] width 69 height 34
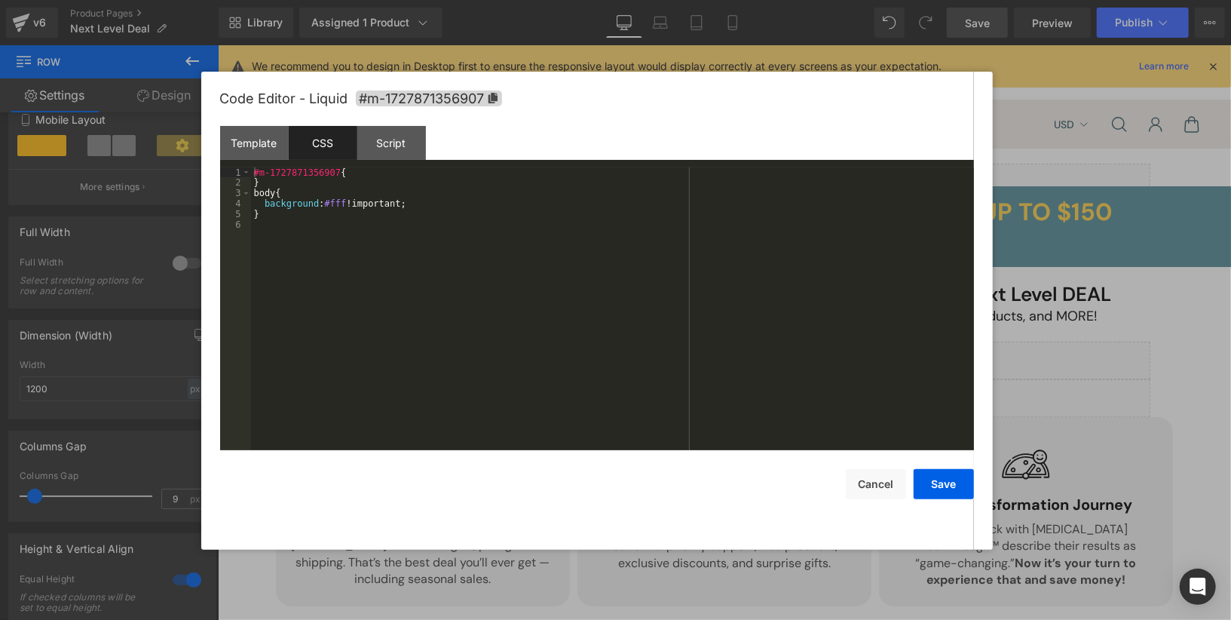
click at [368, 225] on div "#m-1727871356907 { } body { background : #fff !important; }" at bounding box center [612, 319] width 723 height 304
paste textarea
click at [400, 257] on div "#m-1727871356907 { } body { background : #fff !important; } @ media (max-width:…" at bounding box center [615, 319] width 718 height 304
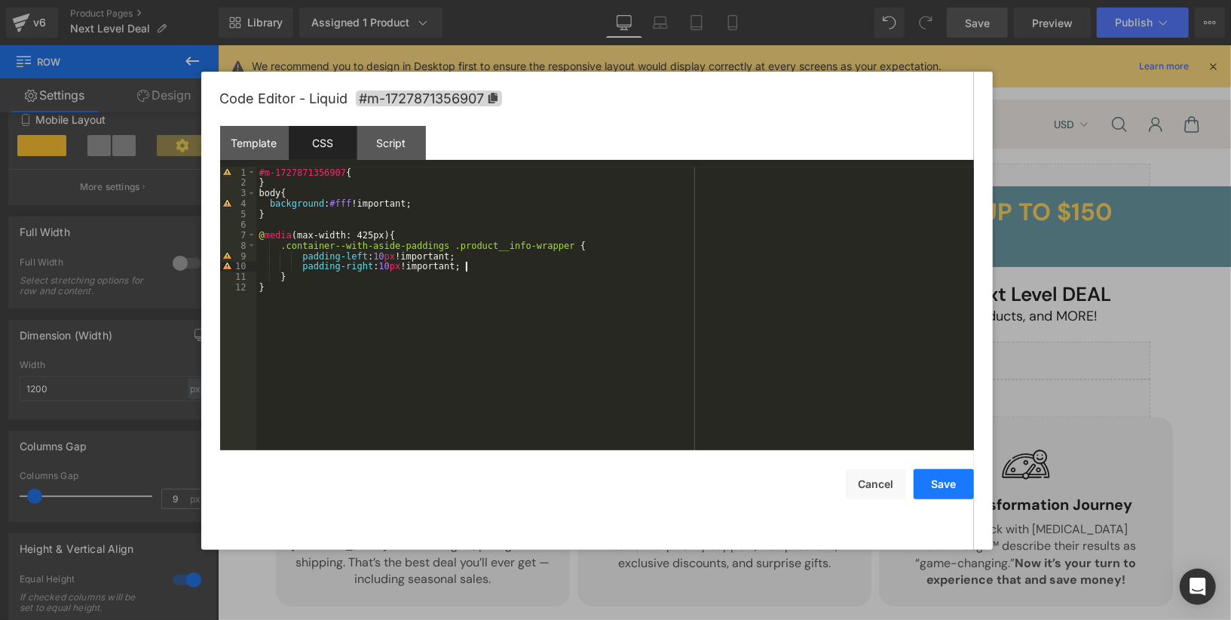
click at [942, 492] on button "Save" at bounding box center [944, 484] width 60 height 30
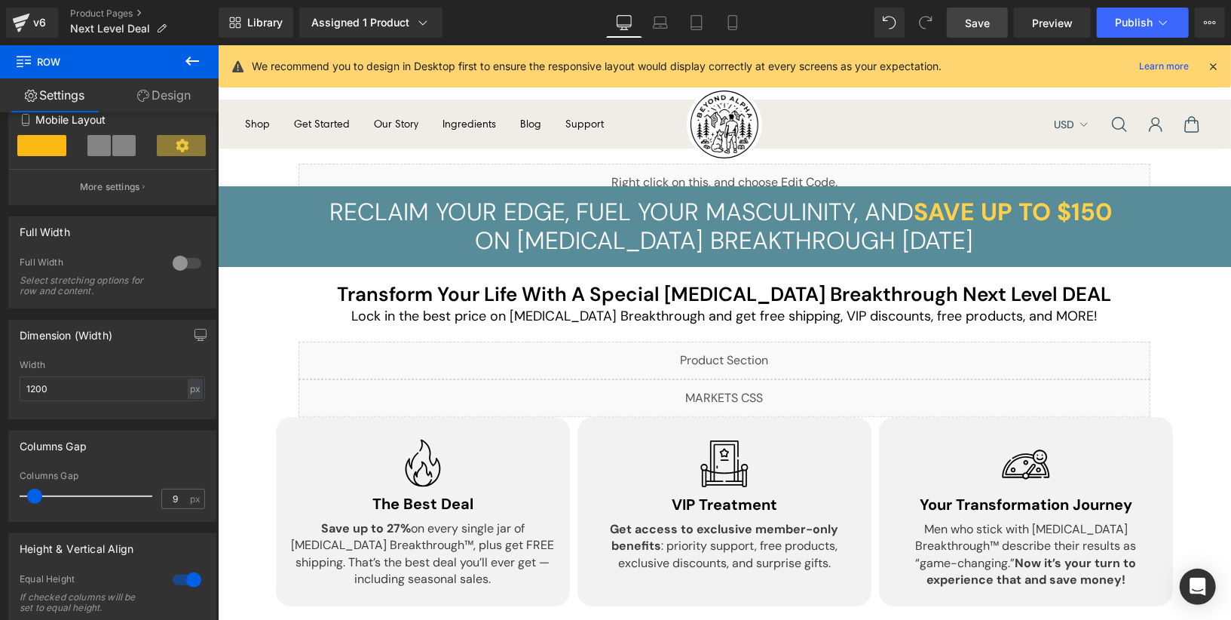
click at [982, 32] on link "Save" at bounding box center [977, 23] width 61 height 30
click at [1129, 24] on span "Publish" at bounding box center [1134, 23] width 38 height 12
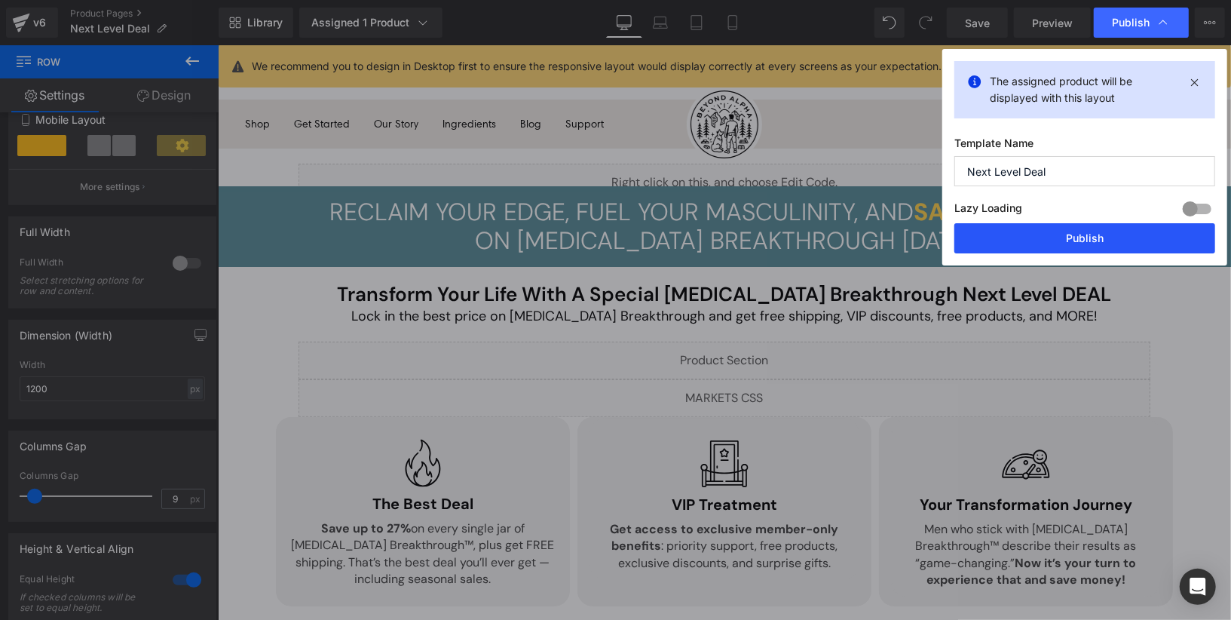
click at [1061, 226] on button "Publish" at bounding box center [1085, 238] width 261 height 30
